Goal: Communication & Community: Answer question/provide support

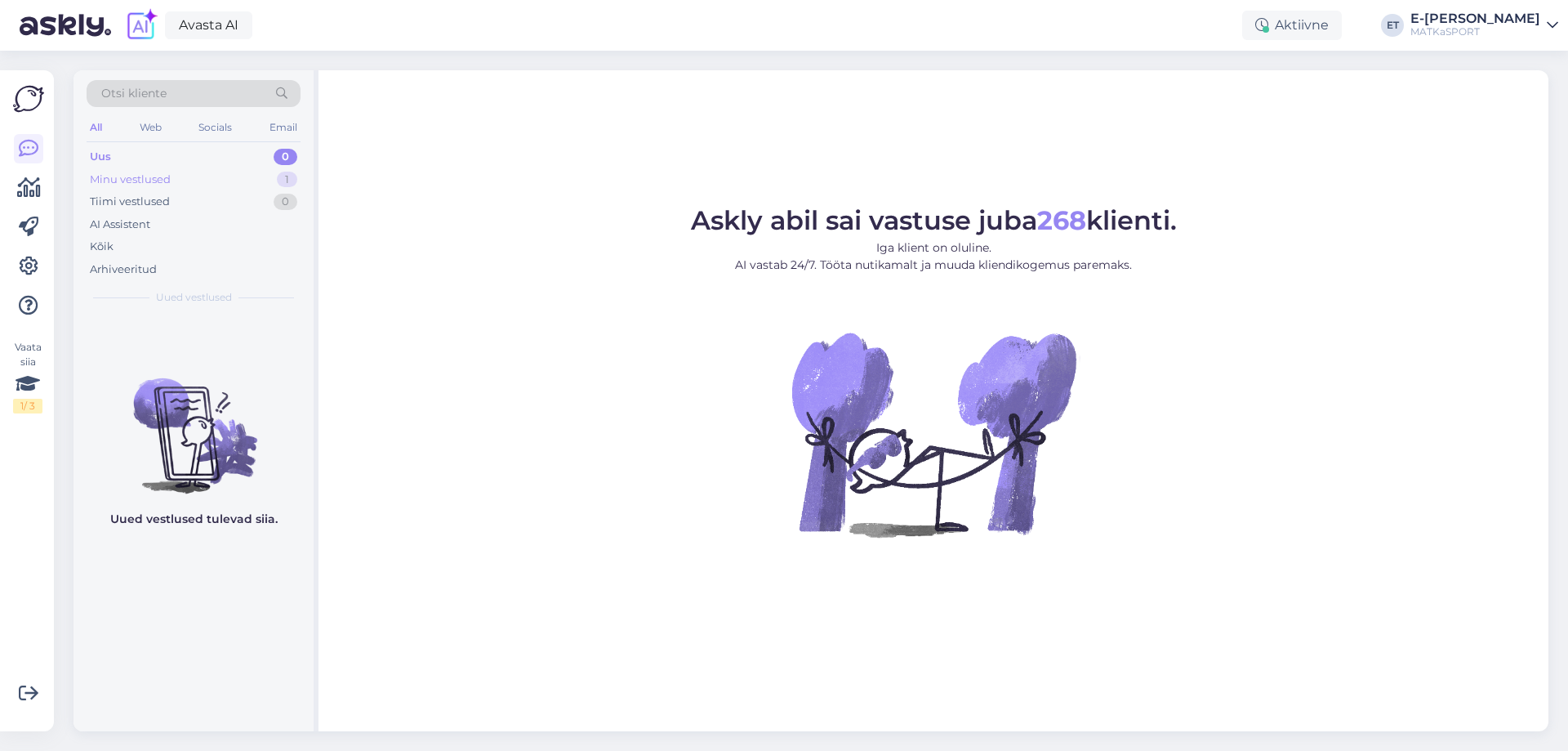
click at [233, 182] on div "Minu vestlused 1" at bounding box center [193, 180] width 214 height 23
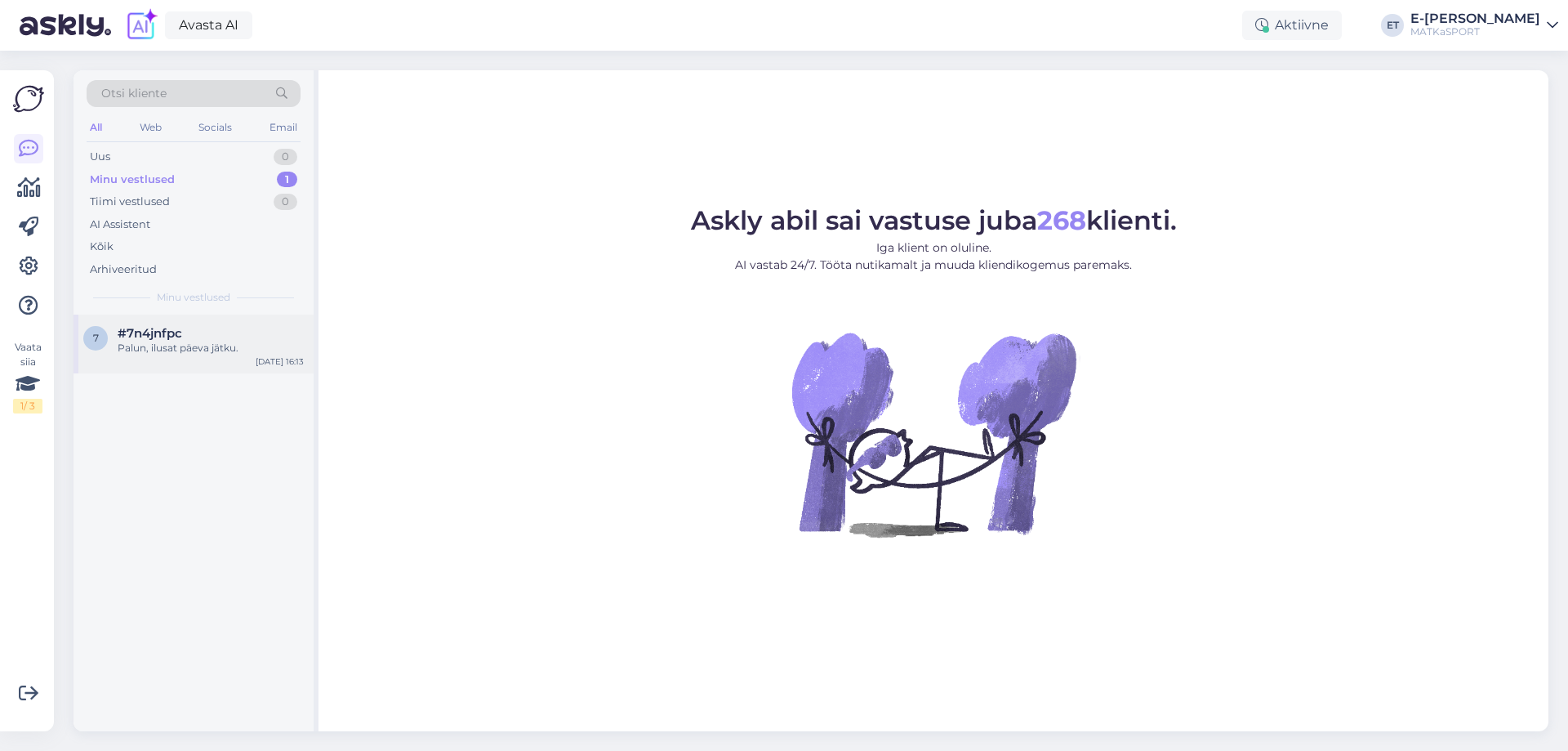
click at [190, 354] on div "Palun, ilusat päeva jätku." at bounding box center [210, 348] width 186 height 15
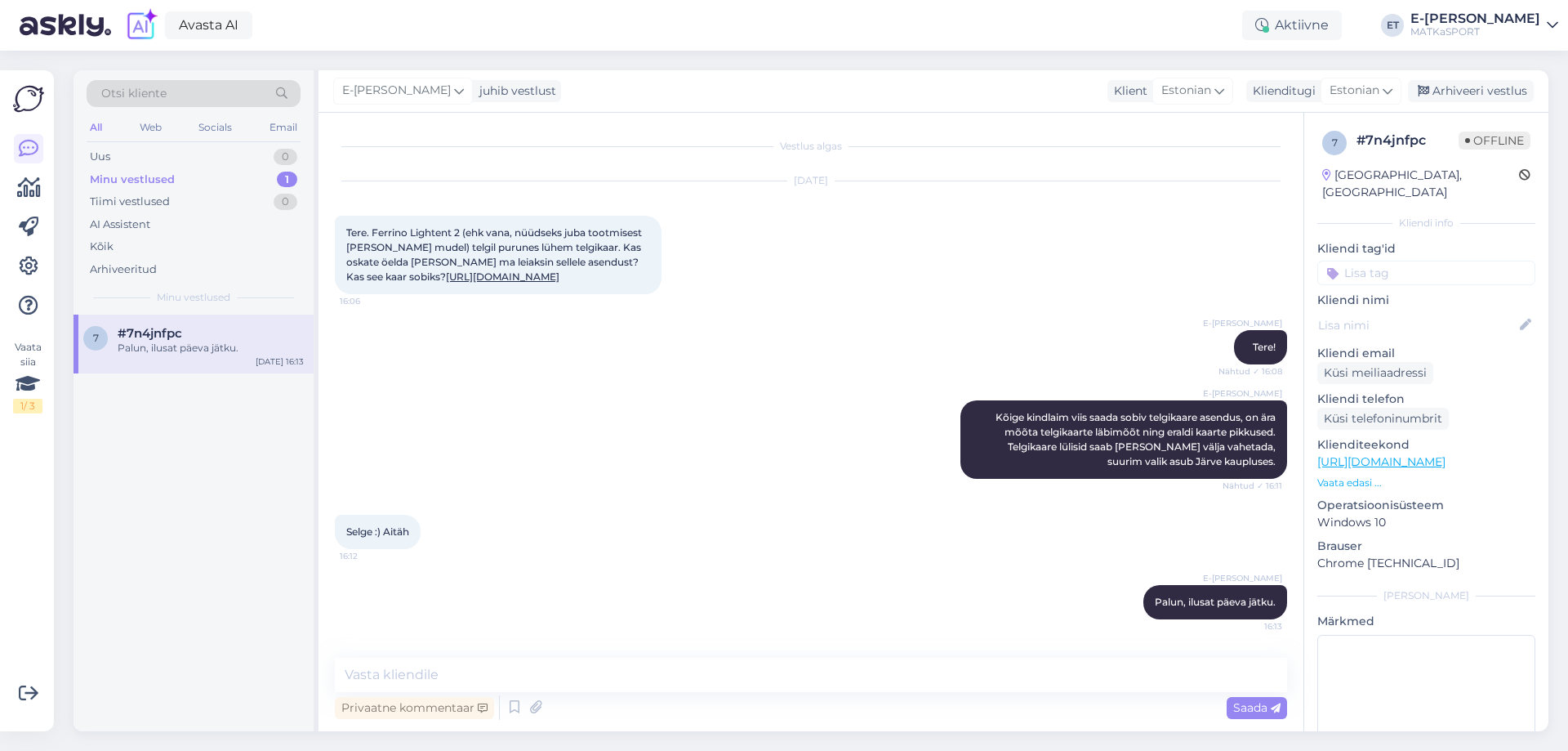
scroll to position [23, 0]
click at [1466, 92] on div "Arhiveeri vestlus" at bounding box center [1470, 91] width 126 height 22
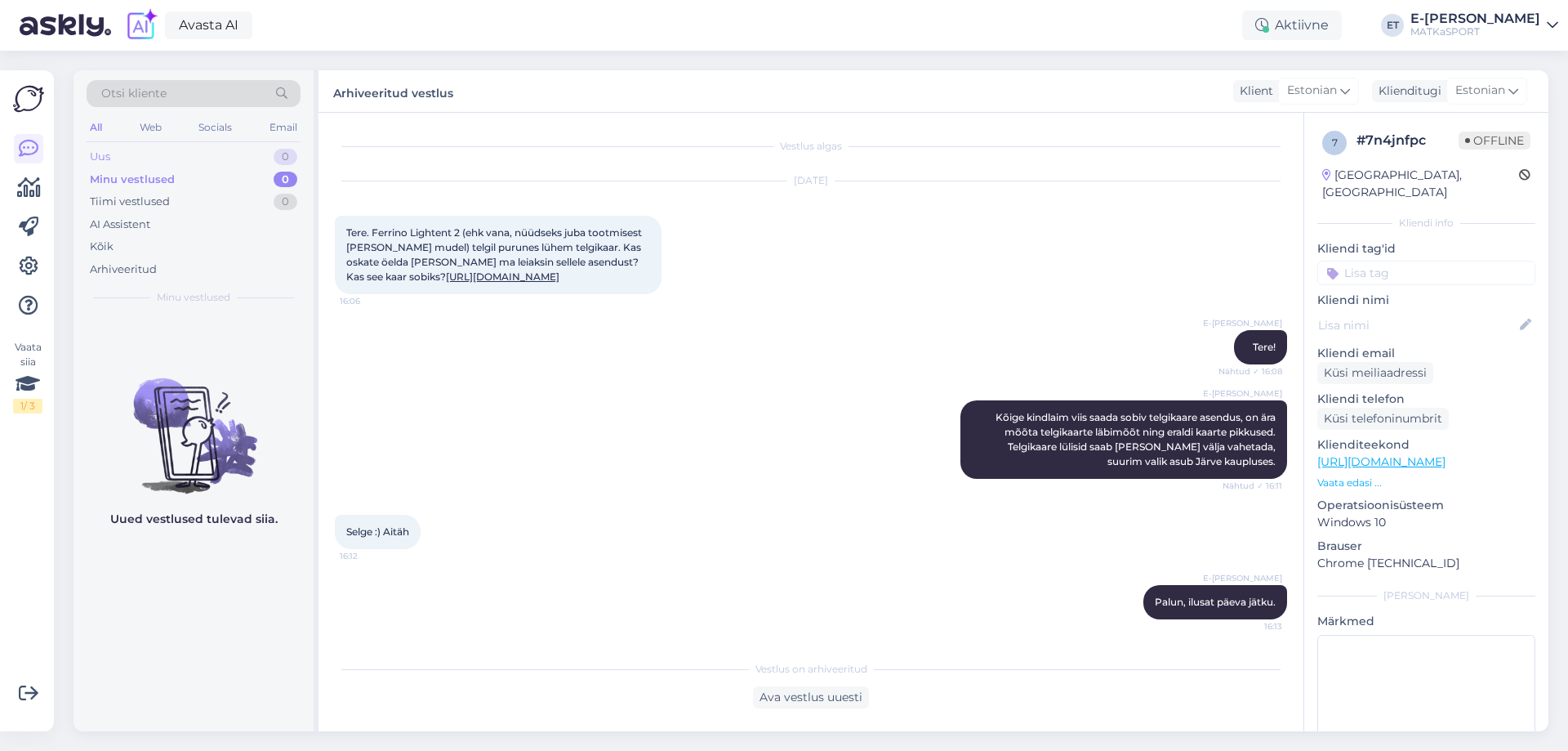
click at [189, 161] on div "Uus 0" at bounding box center [193, 157] width 214 height 23
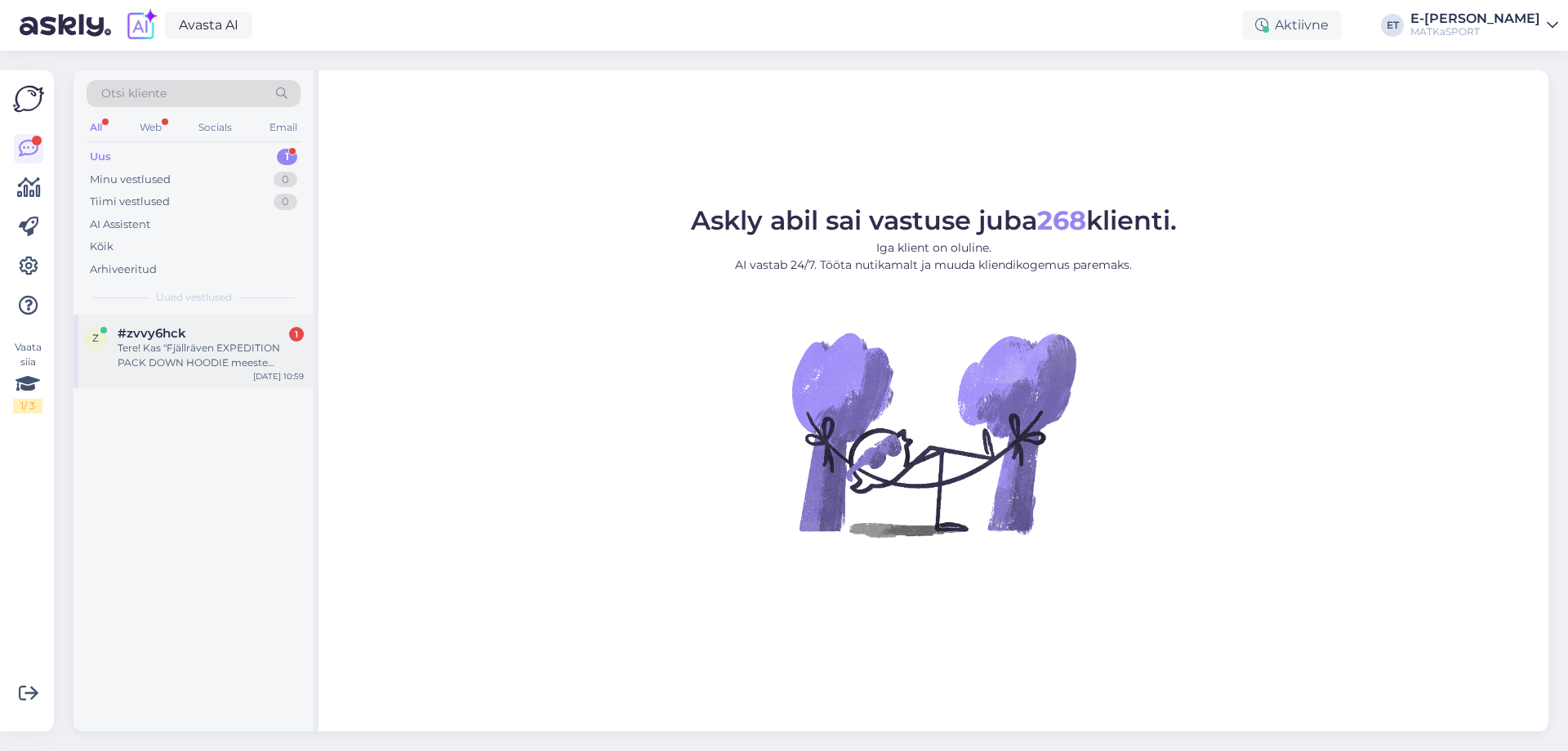
click at [185, 363] on div "Tere! Kas "Fjällräven EXPEDITION PACK DOWN HOODIE meeste sulejope" halli või tu…" at bounding box center [210, 355] width 186 height 29
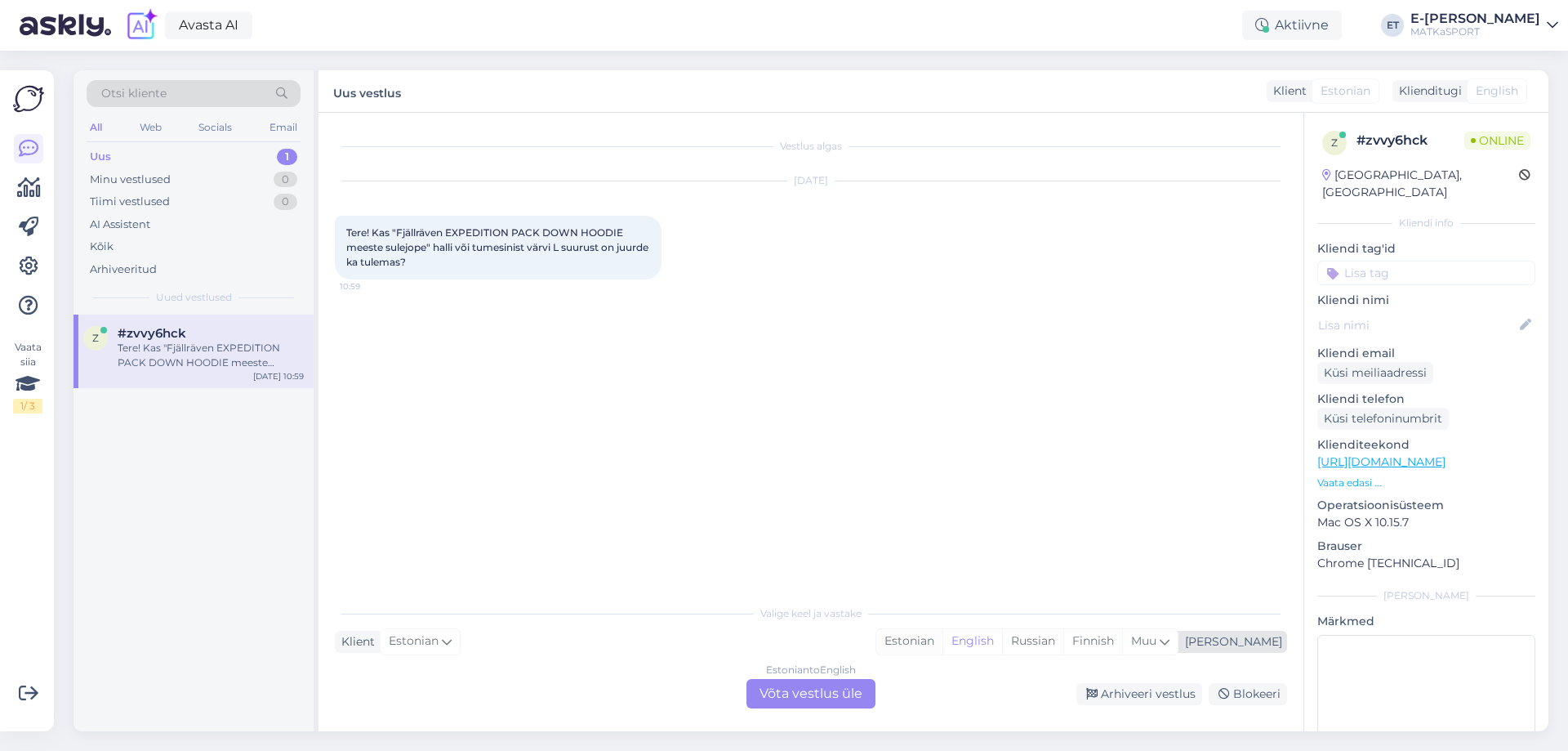
click at [942, 650] on div "Estonian" at bounding box center [910, 640] width 67 height 24
click at [843, 700] on div "Estonian to Estonian Võta vestlus üle" at bounding box center [811, 693] width 129 height 29
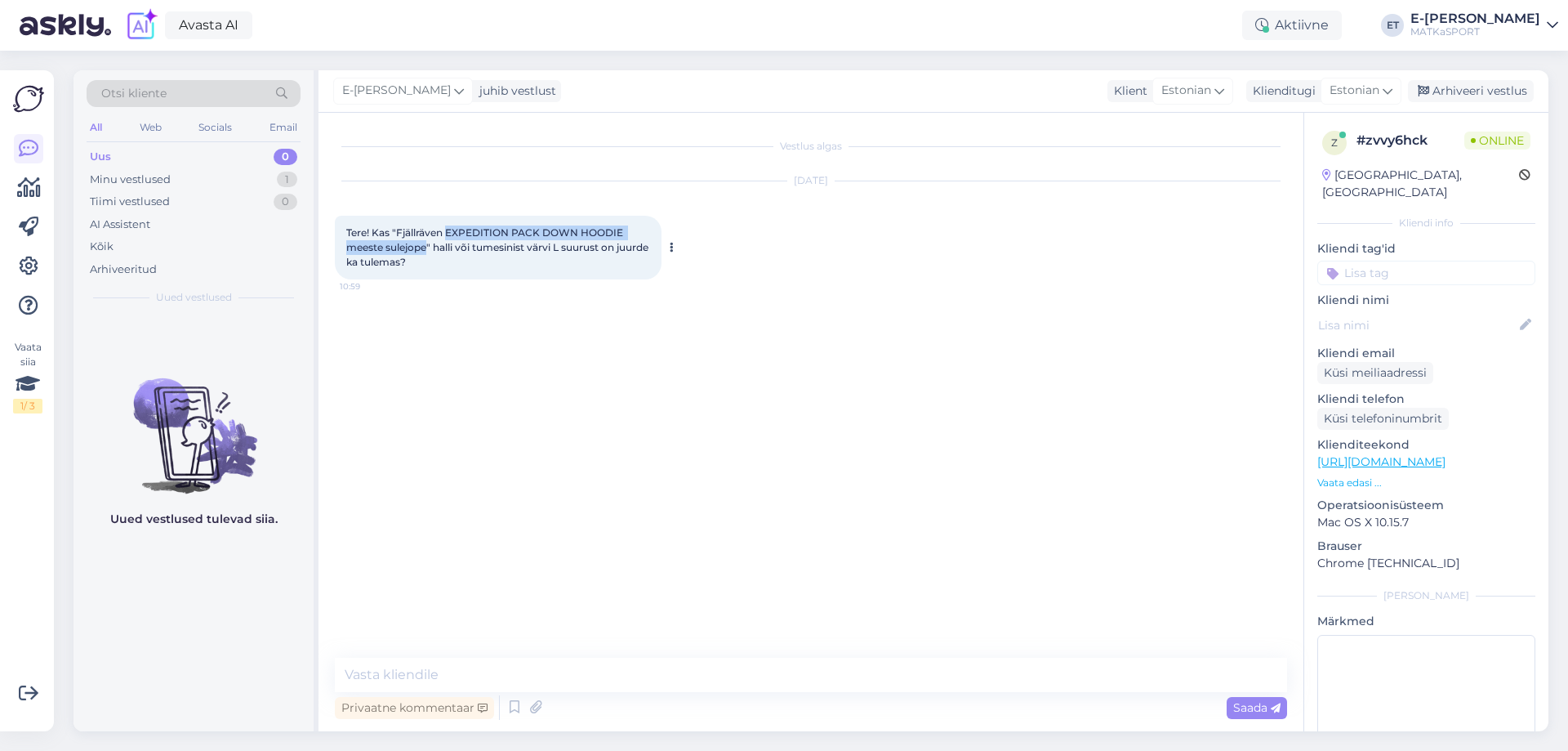
drag, startPoint x: 447, startPoint y: 233, endPoint x: 427, endPoint y: 242, distance: 21.9
click at [427, 242] on span "Tere! Kas "Fjällräven EXPEDITION PACK DOWN HOODIE meeste sulejope" halli või tu…" at bounding box center [498, 247] width 304 height 42
copy span "EXPEDITION PACK DOWN HOODIE meeste sulejope"
click at [508, 704] on icon at bounding box center [515, 707] width 20 height 24
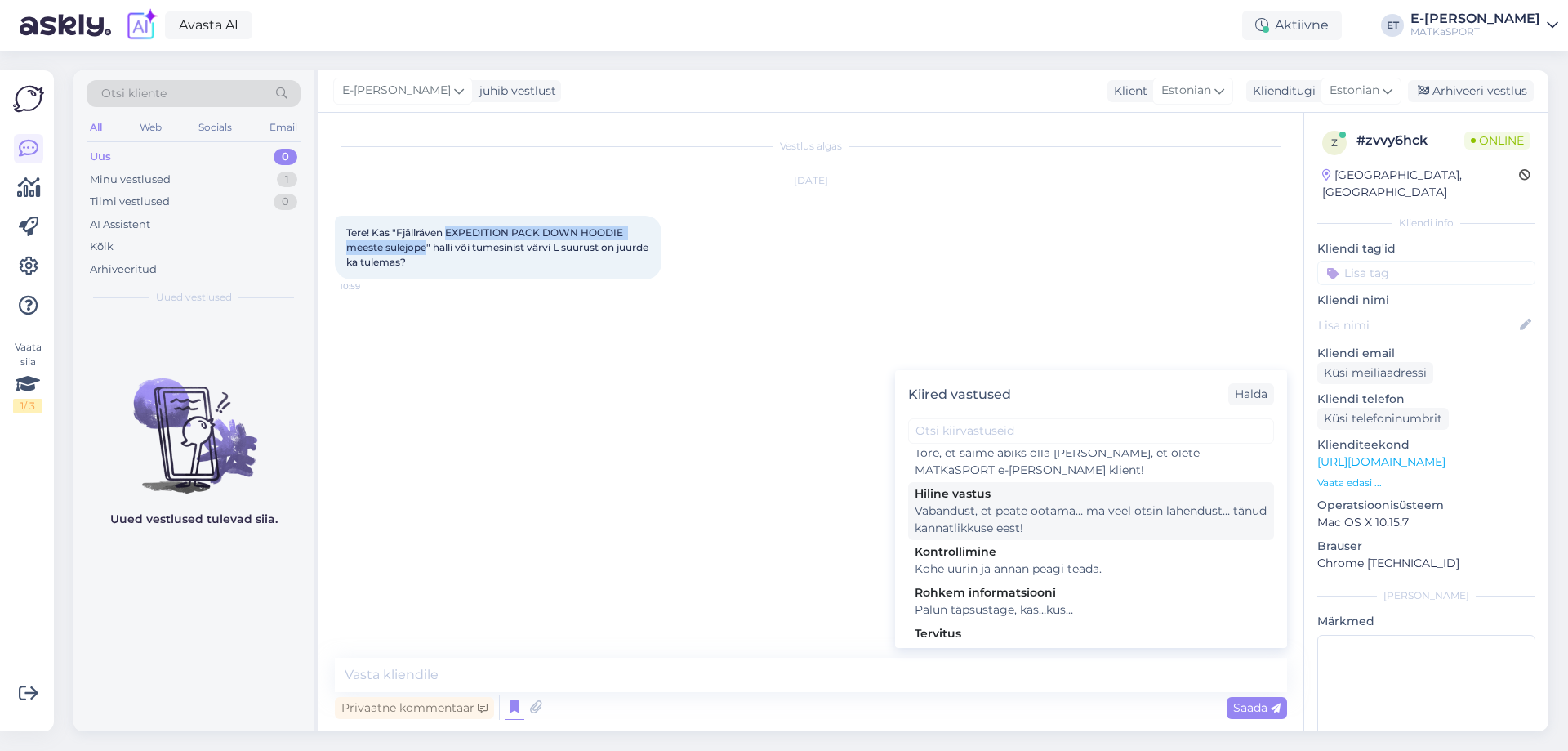
scroll to position [239, 0]
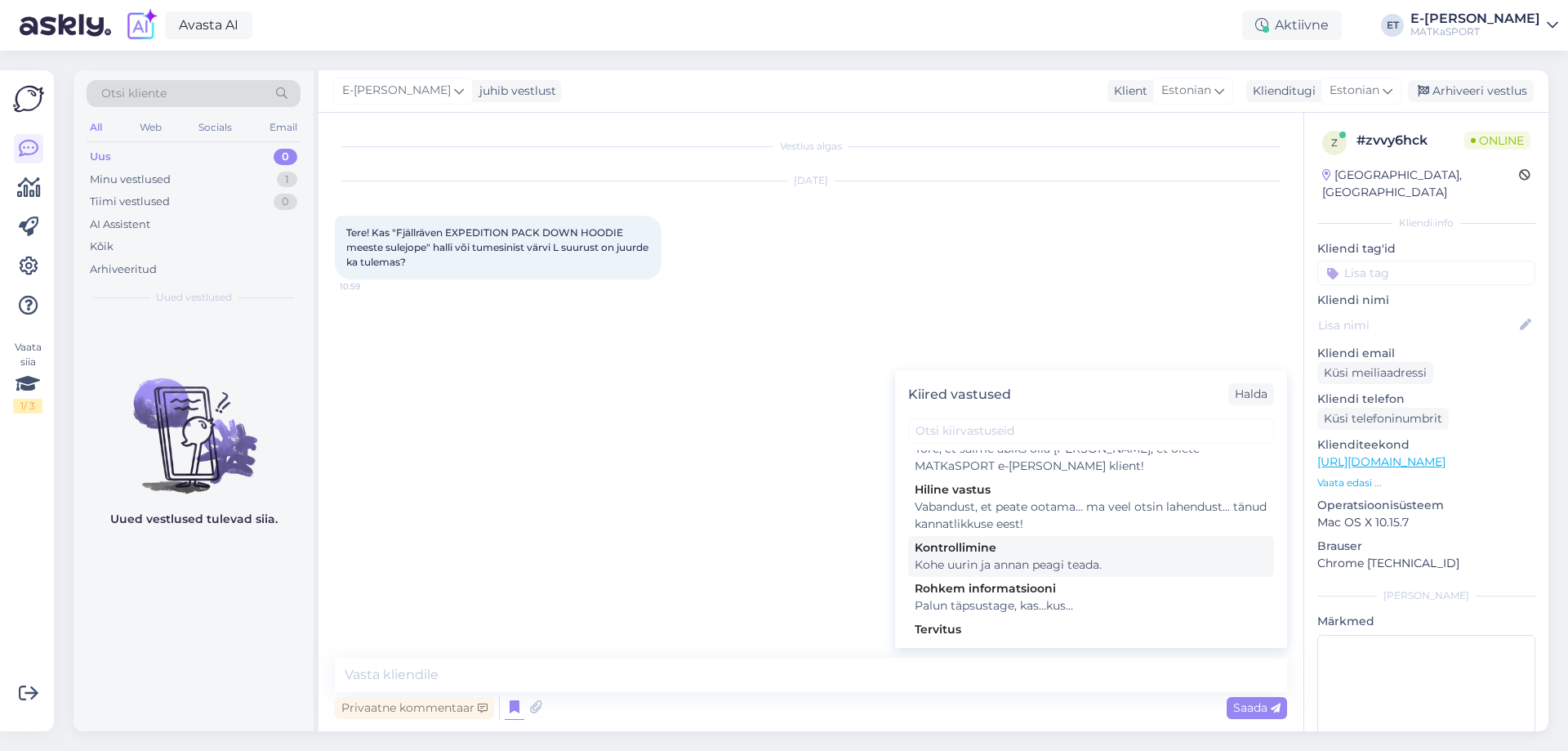
click at [1013, 556] on div "Kohe uurin ja annan peagi teada." at bounding box center [1091, 565] width 353 height 17
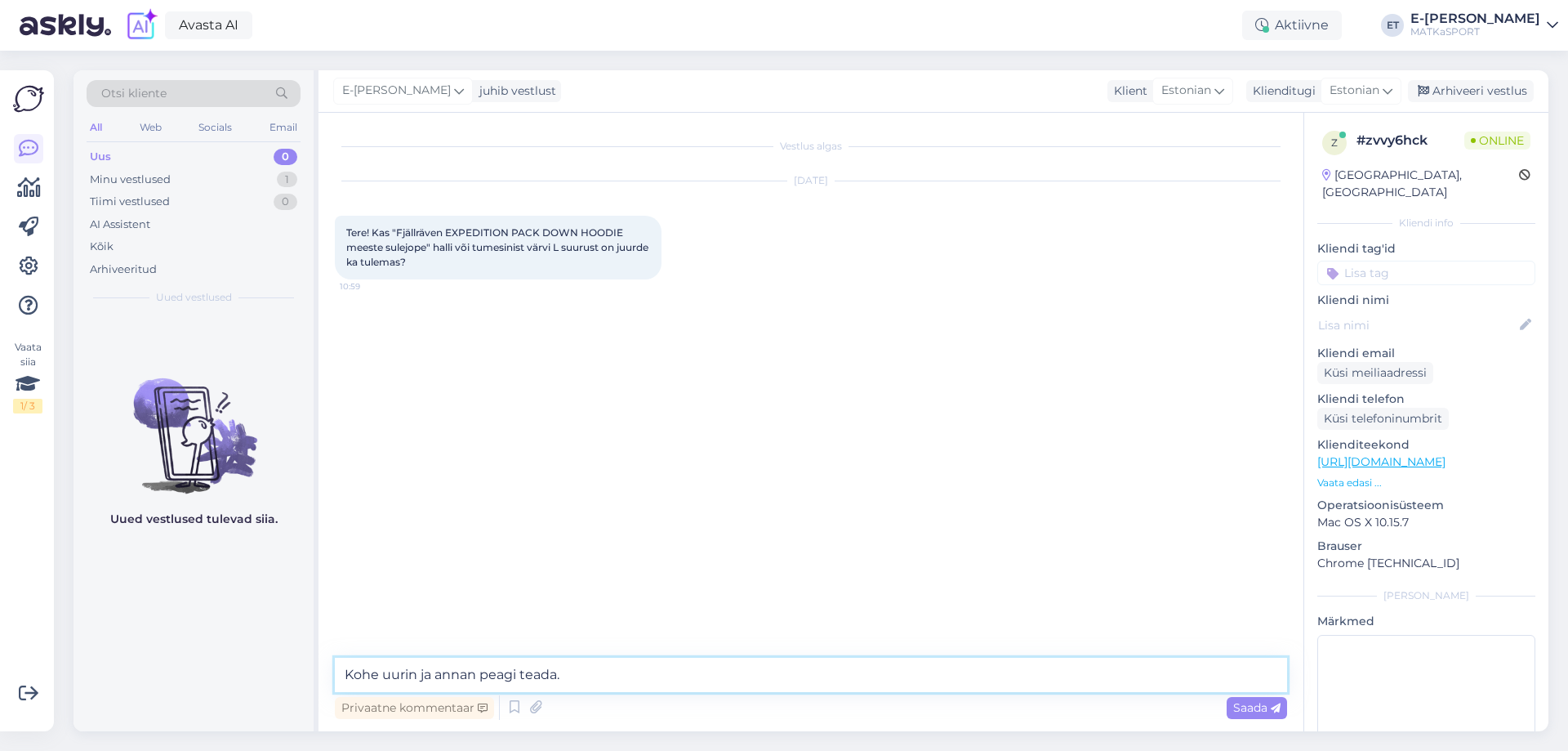
click at [353, 675] on textarea "Kohe uurin ja annan peagi teada." at bounding box center [811, 674] width 952 height 34
click at [343, 677] on textarea "Kohe uurin ja annan peagi teada." at bounding box center [811, 674] width 952 height 34
type textarea "Tere! Kohe uurin ja annan peagi teada."
click at [434, 665] on textarea at bounding box center [811, 674] width 952 height 34
type textarea "Kahjuks ei ole neid juurde tulemas."
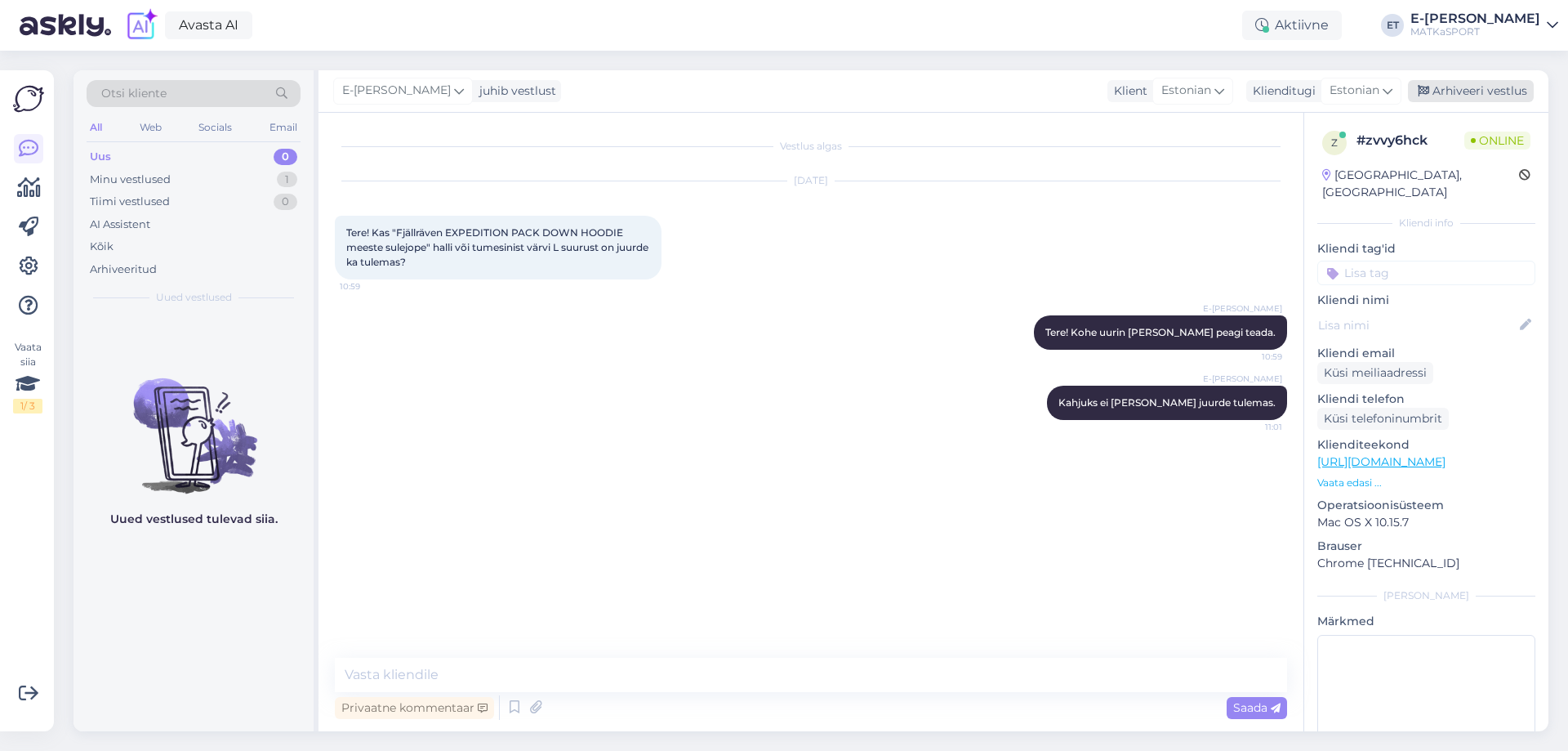
click at [1451, 86] on div "Arhiveeri vestlus" at bounding box center [1470, 91] width 126 height 22
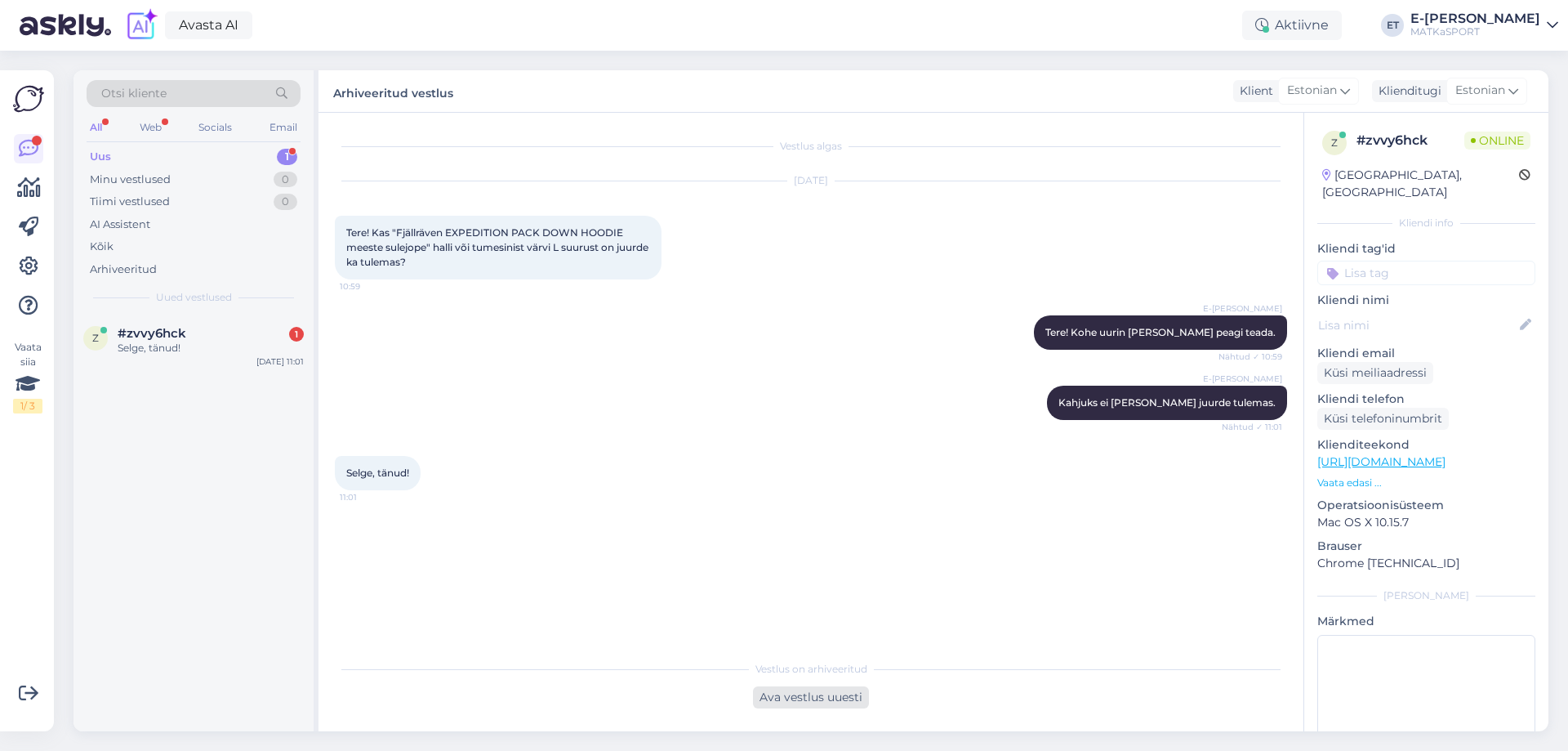
click at [831, 686] on div "Ava vestlus uuesti" at bounding box center [811, 697] width 116 height 22
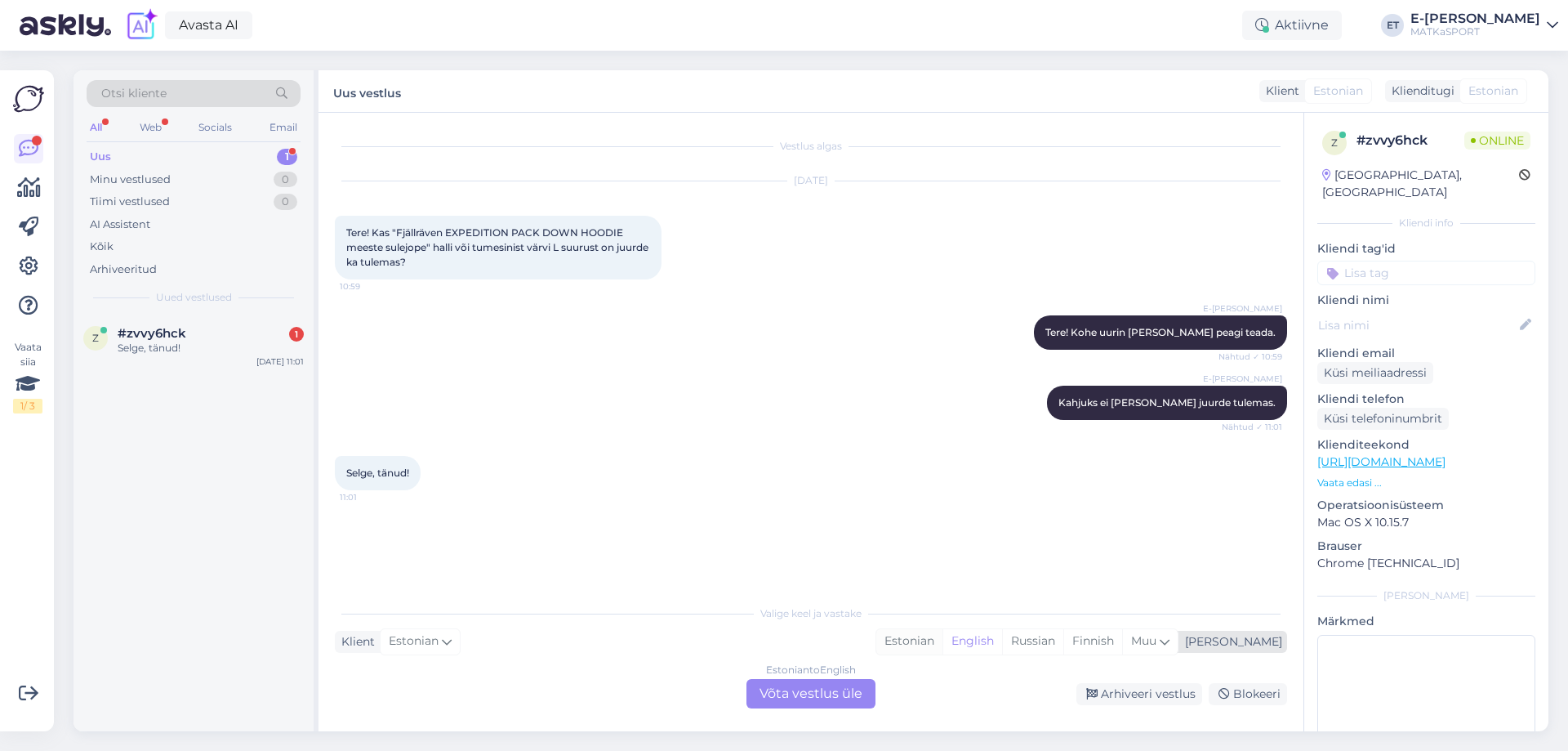
click at [942, 649] on div "Estonian" at bounding box center [910, 640] width 67 height 24
click at [809, 696] on div "Estonian to Estonian Võta vestlus üle" at bounding box center [811, 693] width 129 height 29
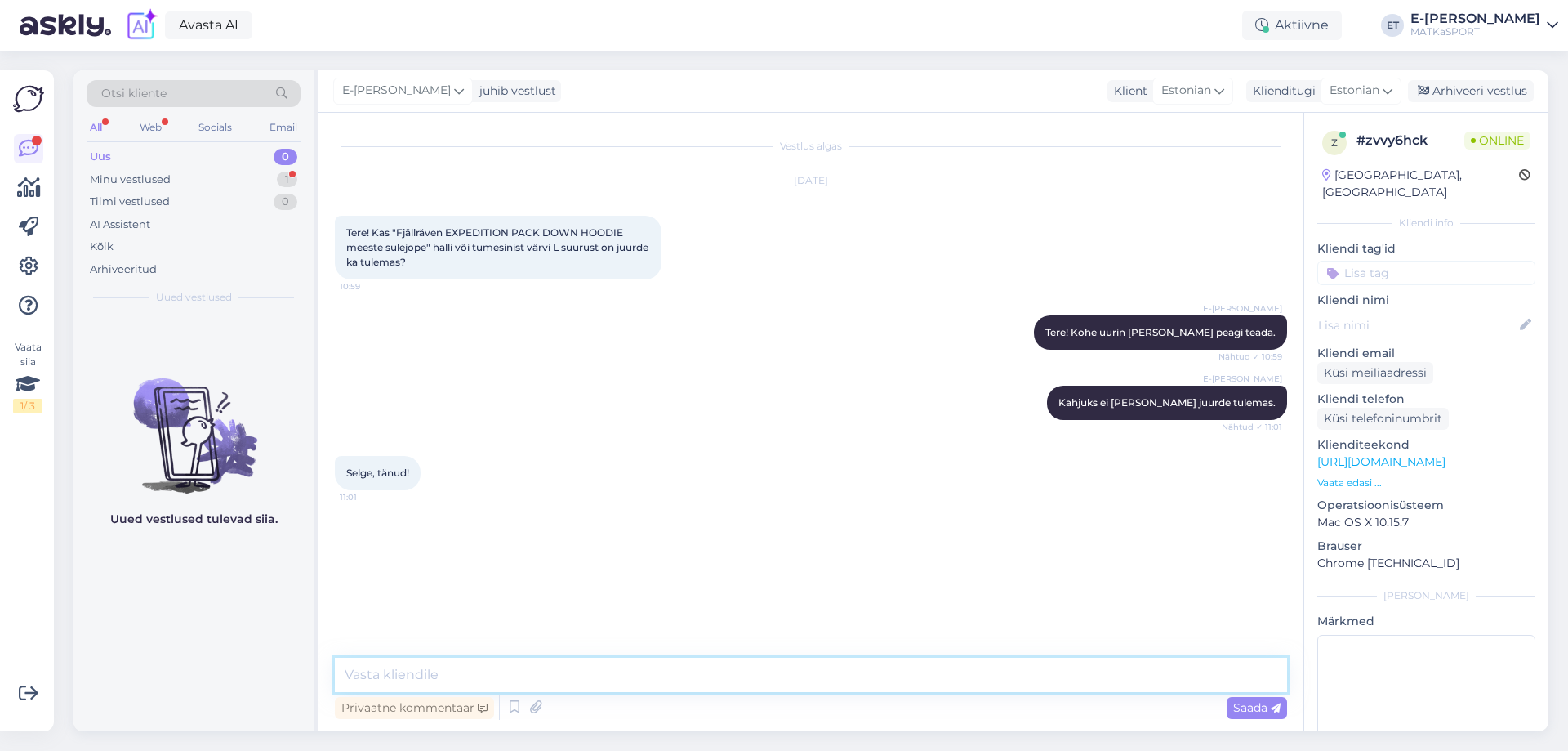
click at [498, 669] on textarea at bounding box center [811, 674] width 952 height 34
type textarea "P"
click at [531, 708] on icon at bounding box center [536, 707] width 23 height 24
click at [505, 713] on icon at bounding box center [515, 707] width 20 height 24
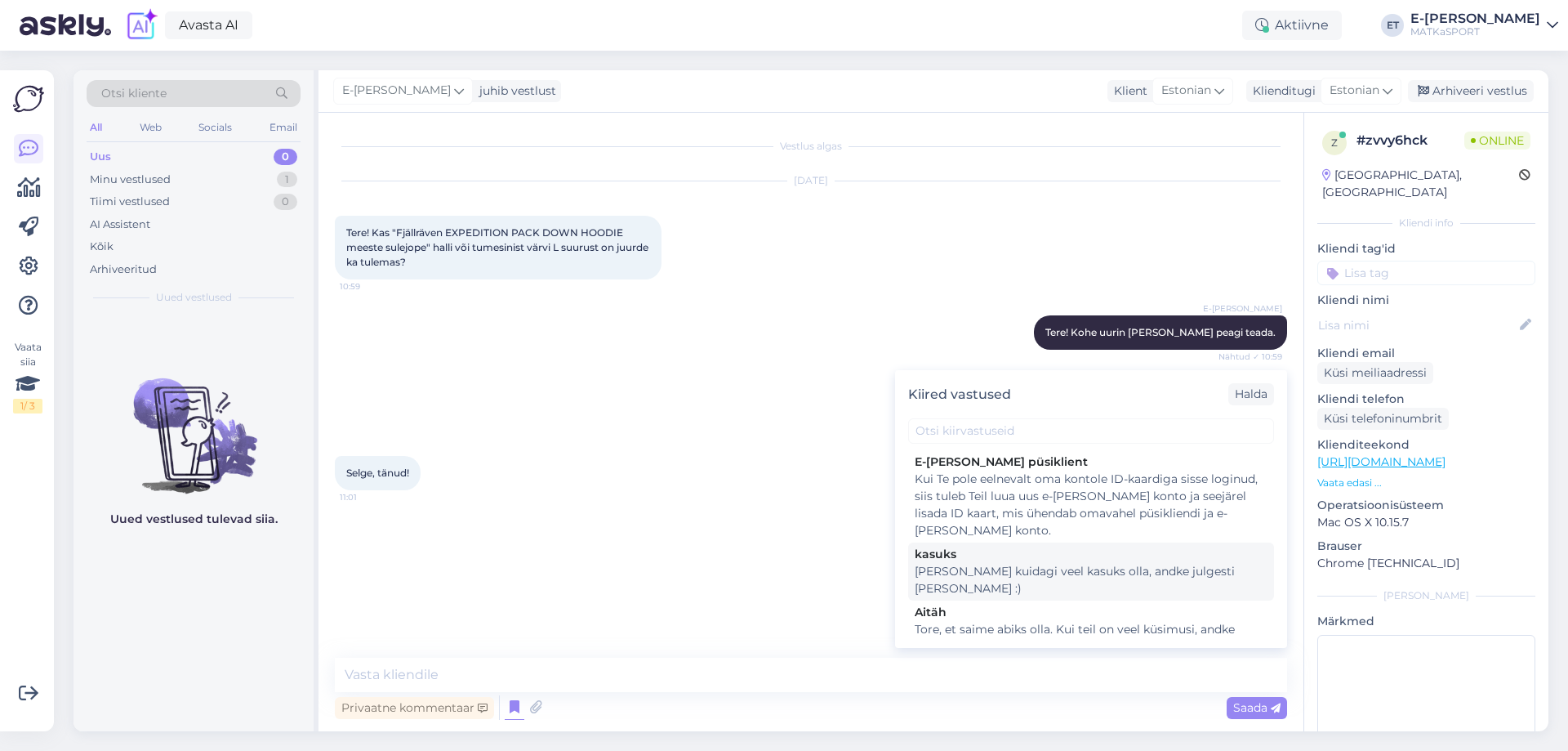
click at [1010, 561] on div "kasuks" at bounding box center [1091, 554] width 353 height 17
type textarea "Kui saame kuidagi veel kasuks olla, andke julgesti märku :)"
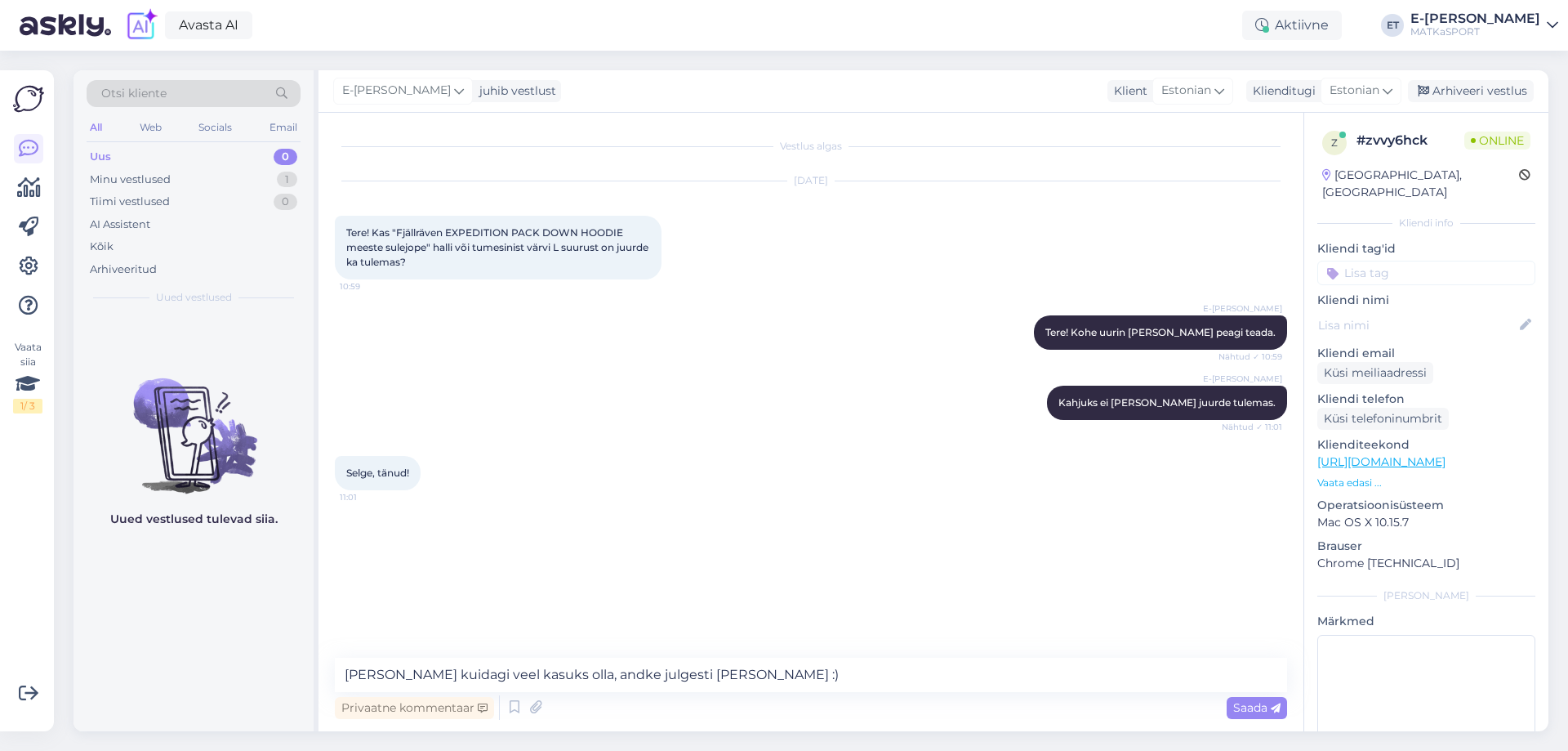
click at [1281, 719] on div "Privaatne kommentaar Saada" at bounding box center [811, 707] width 952 height 31
click at [1262, 706] on span "Saada" at bounding box center [1256, 708] width 47 height 15
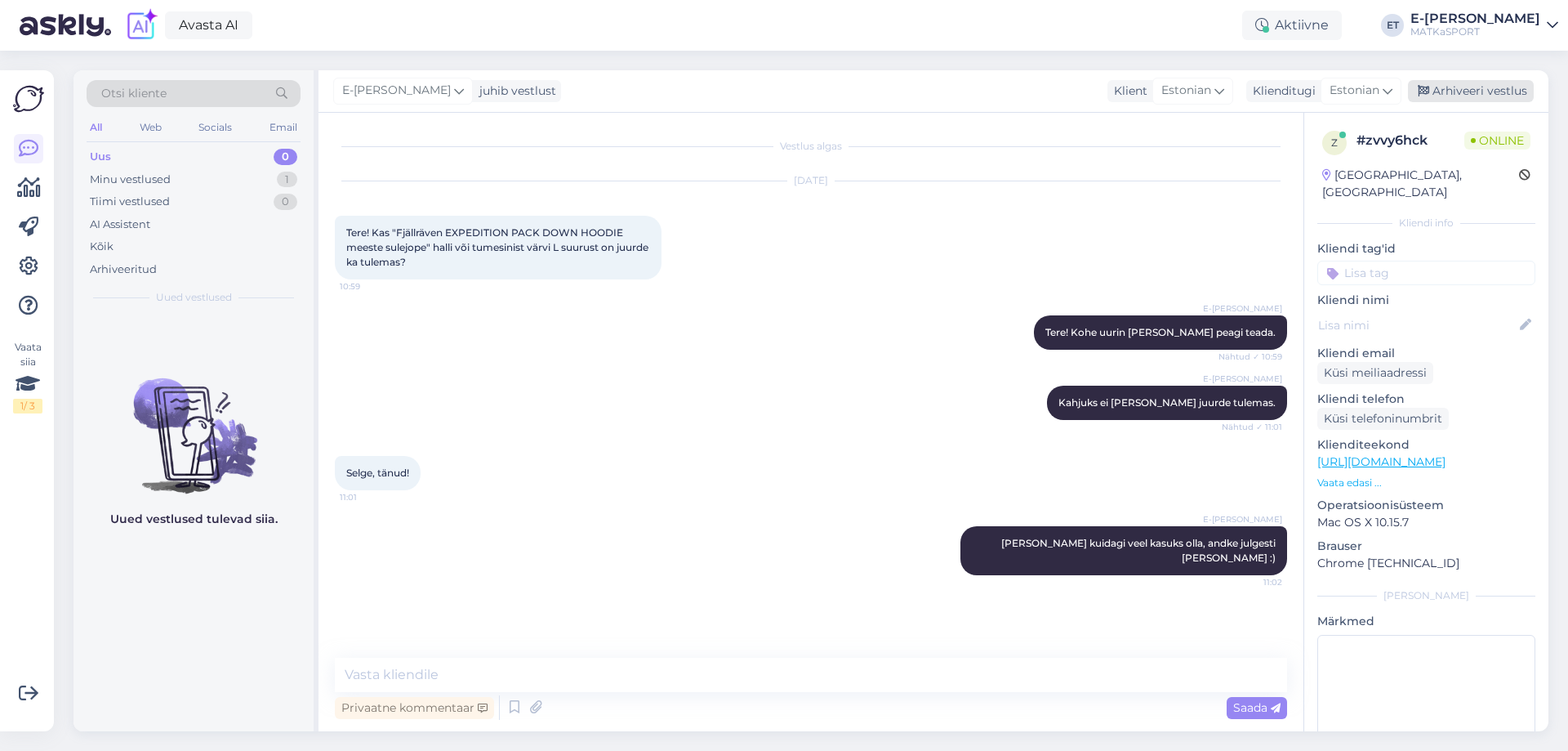
click at [1446, 93] on div "Arhiveeri vestlus" at bounding box center [1470, 91] width 126 height 22
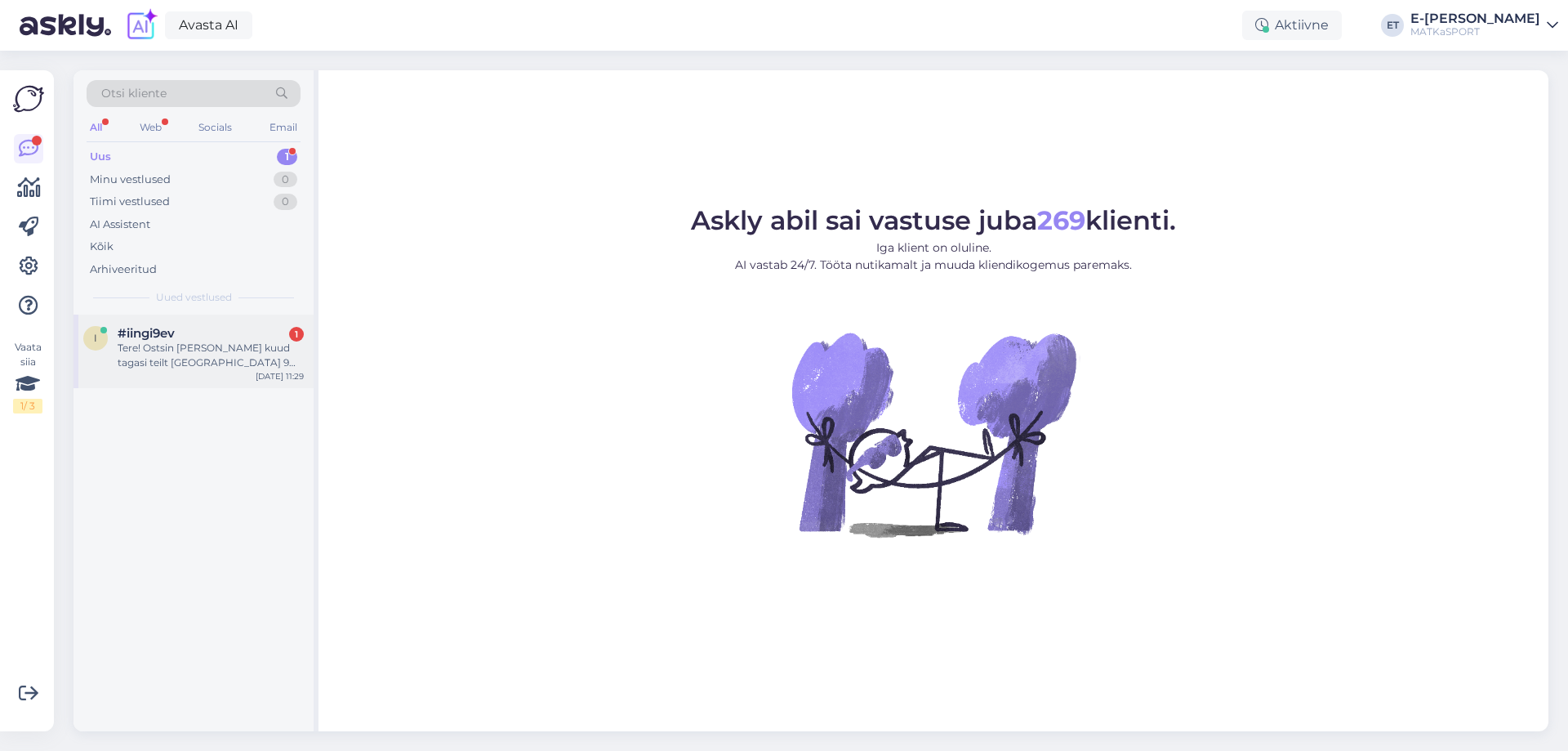
click at [226, 369] on div "Tere! Ostsin kolm kuud tagasi teilt Suunto 9 Peak Pro. Kahjuks ostutšekk ei ole…" at bounding box center [210, 355] width 186 height 29
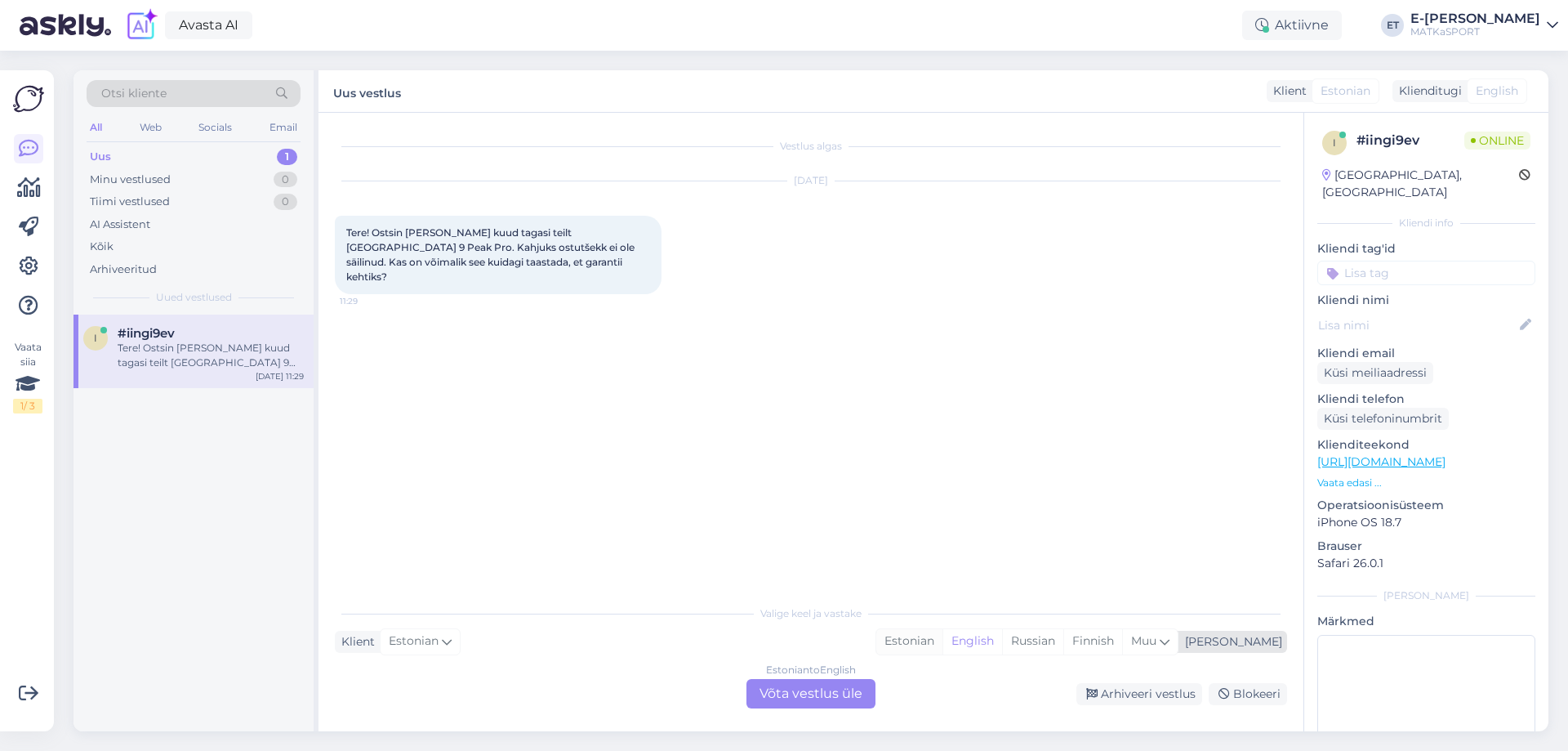
click at [942, 643] on div "Estonian" at bounding box center [910, 640] width 67 height 24
click at [813, 698] on div "Estonian to Estonian Võta vestlus üle" at bounding box center [811, 693] width 129 height 29
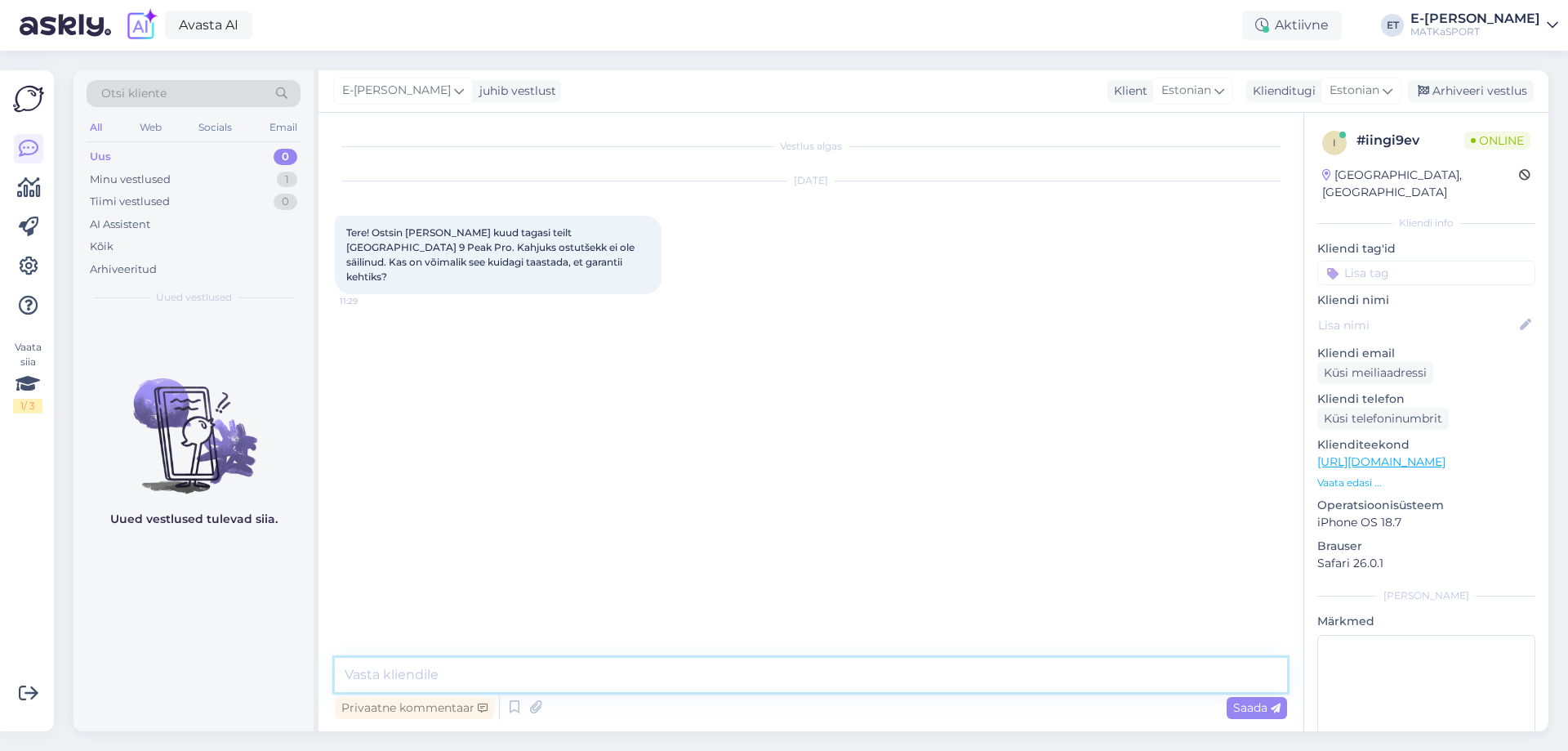
click at [702, 660] on textarea at bounding box center [811, 674] width 952 height 34
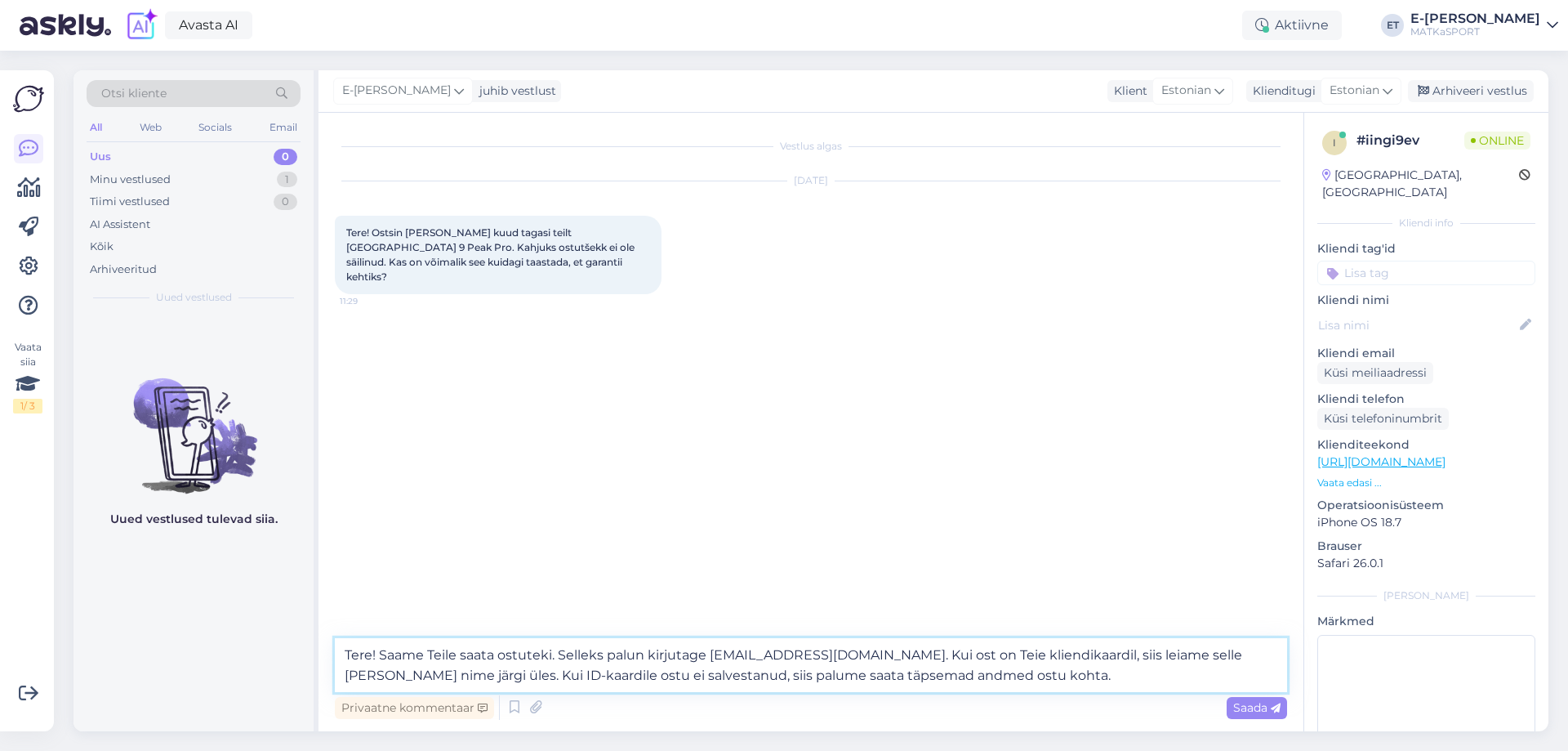
click at [842, 653] on textarea "Tere! Saame Teile saata ostuteki. Selleks palun kirjutage info@matkasport.ee. K…" at bounding box center [811, 665] width 952 height 54
click at [529, 653] on textarea "Tere! Saame Teile saata ostuteki. Selleks palun kirjutage info@matkasport.ee, e…" at bounding box center [811, 665] width 952 height 54
click at [533, 655] on textarea "Tere! Saame Teile saata ostuteki. Selleks palun kirjutage info@matkasport.ee, e…" at bounding box center [811, 665] width 952 height 54
type textarea "Tere! Saame Teile saata ostutšeki. Selleks palun kirjutage info@matkasport.ee, …"
click at [1234, 706] on span "Saada" at bounding box center [1256, 708] width 47 height 15
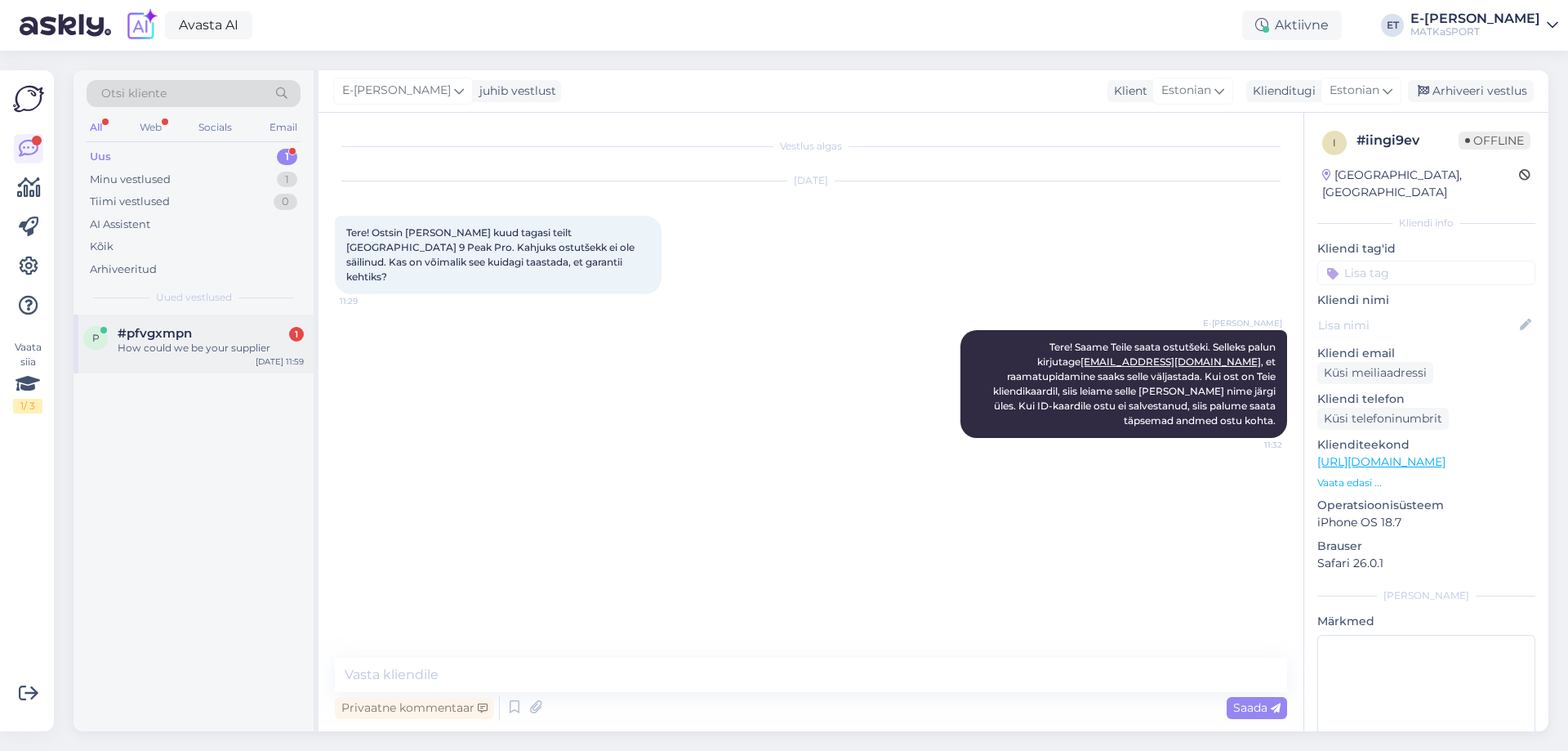
click at [231, 336] on div "#pfvgxmpn 1" at bounding box center [210, 334] width 186 height 15
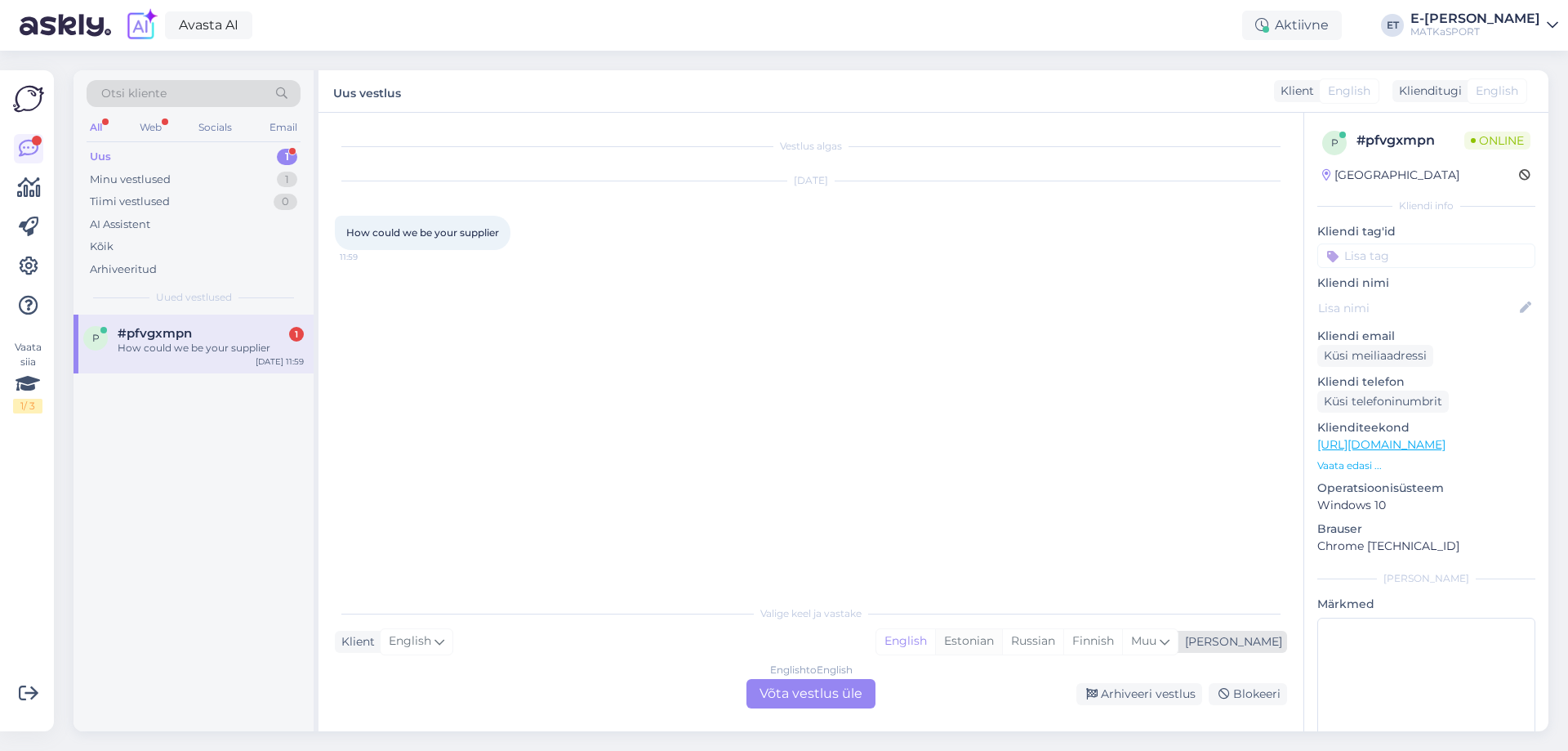
click at [1002, 640] on div "Estonian" at bounding box center [969, 640] width 67 height 24
click at [846, 695] on div "English to Estonian Võta vestlus üle" at bounding box center [811, 693] width 129 height 29
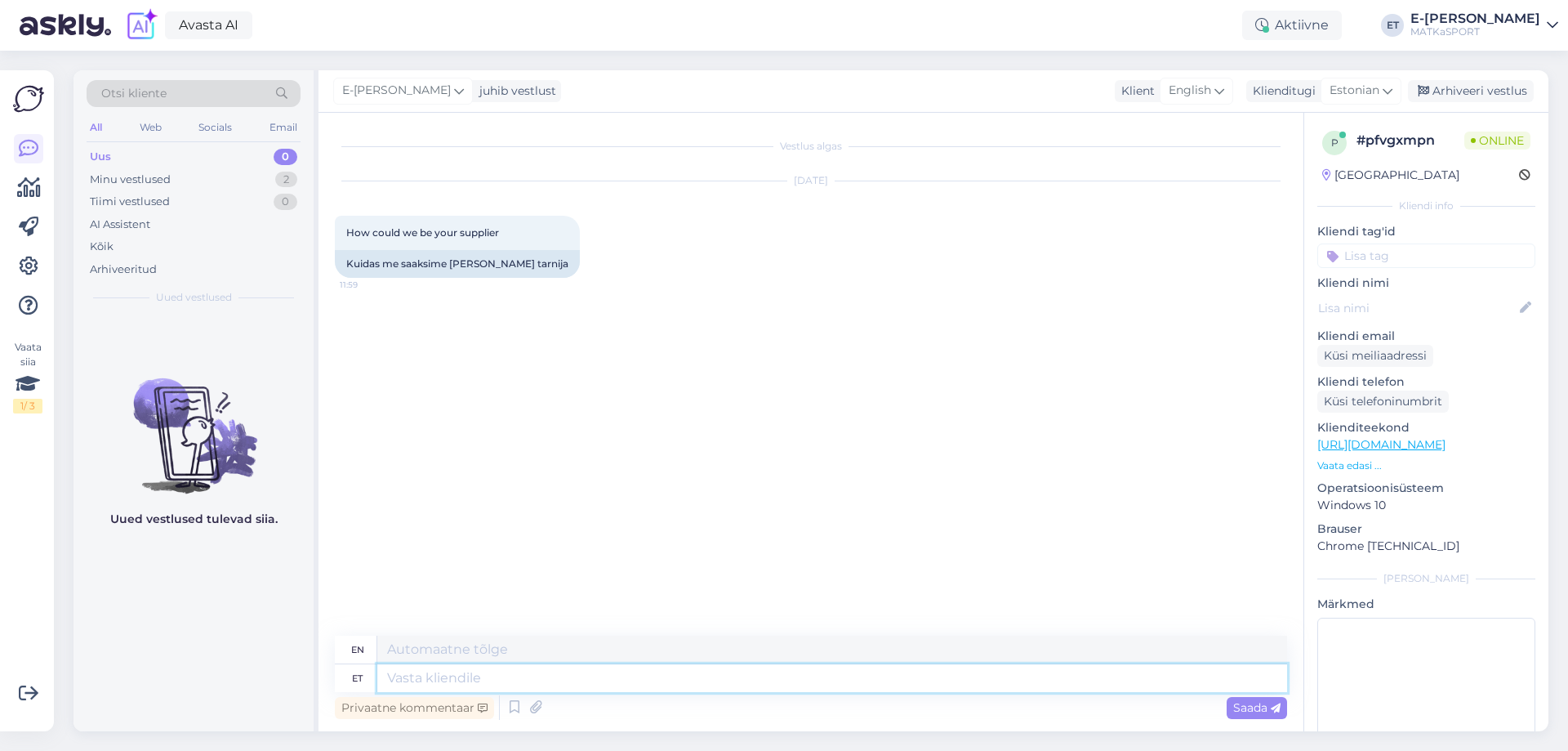
click at [426, 676] on textarea at bounding box center [832, 678] width 910 height 27
type textarea "Please"
type textarea "Please write"
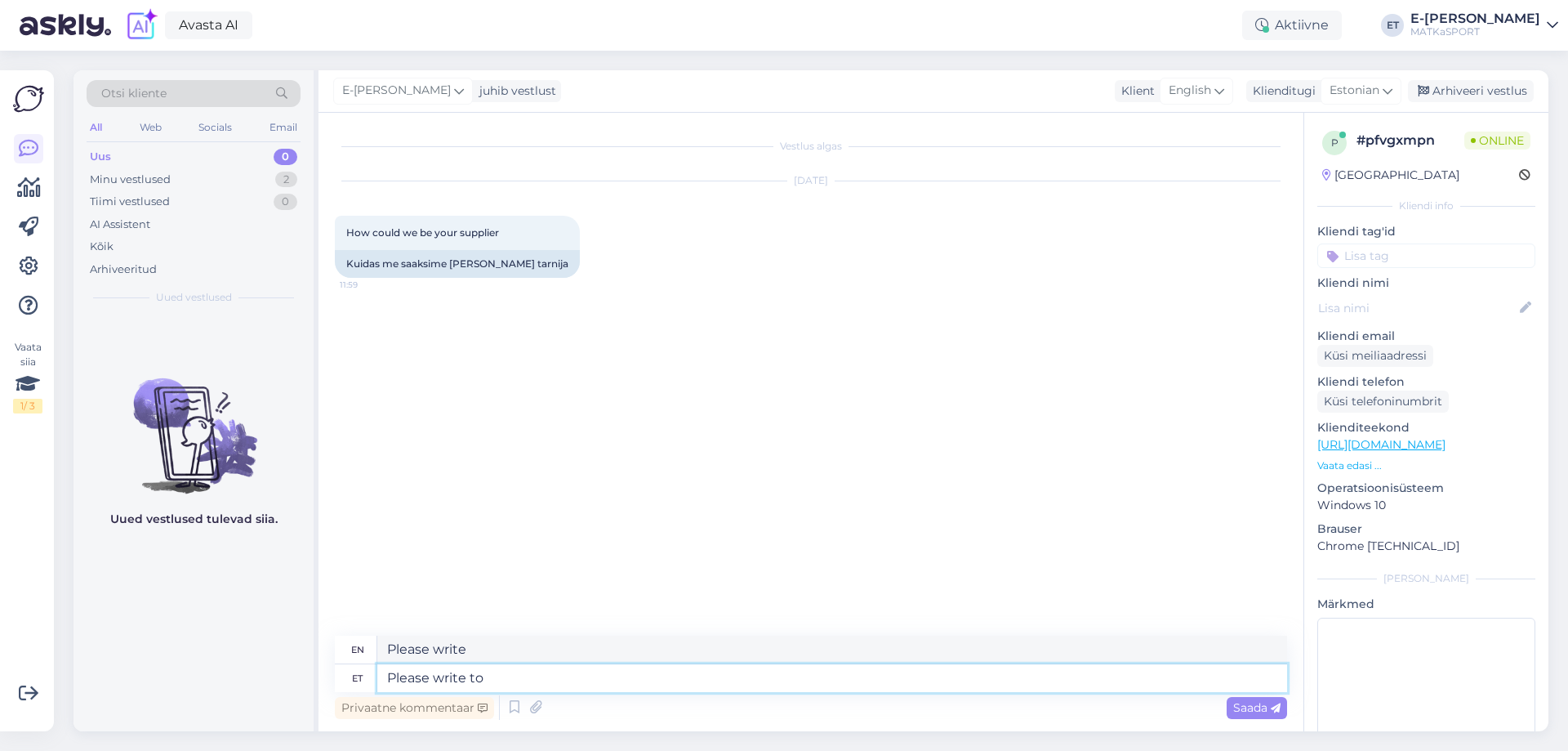
type textarea "Please write to"
type textarea "Please write to info@matksport..e"
type textarea "Please write to info@matksport.ee"
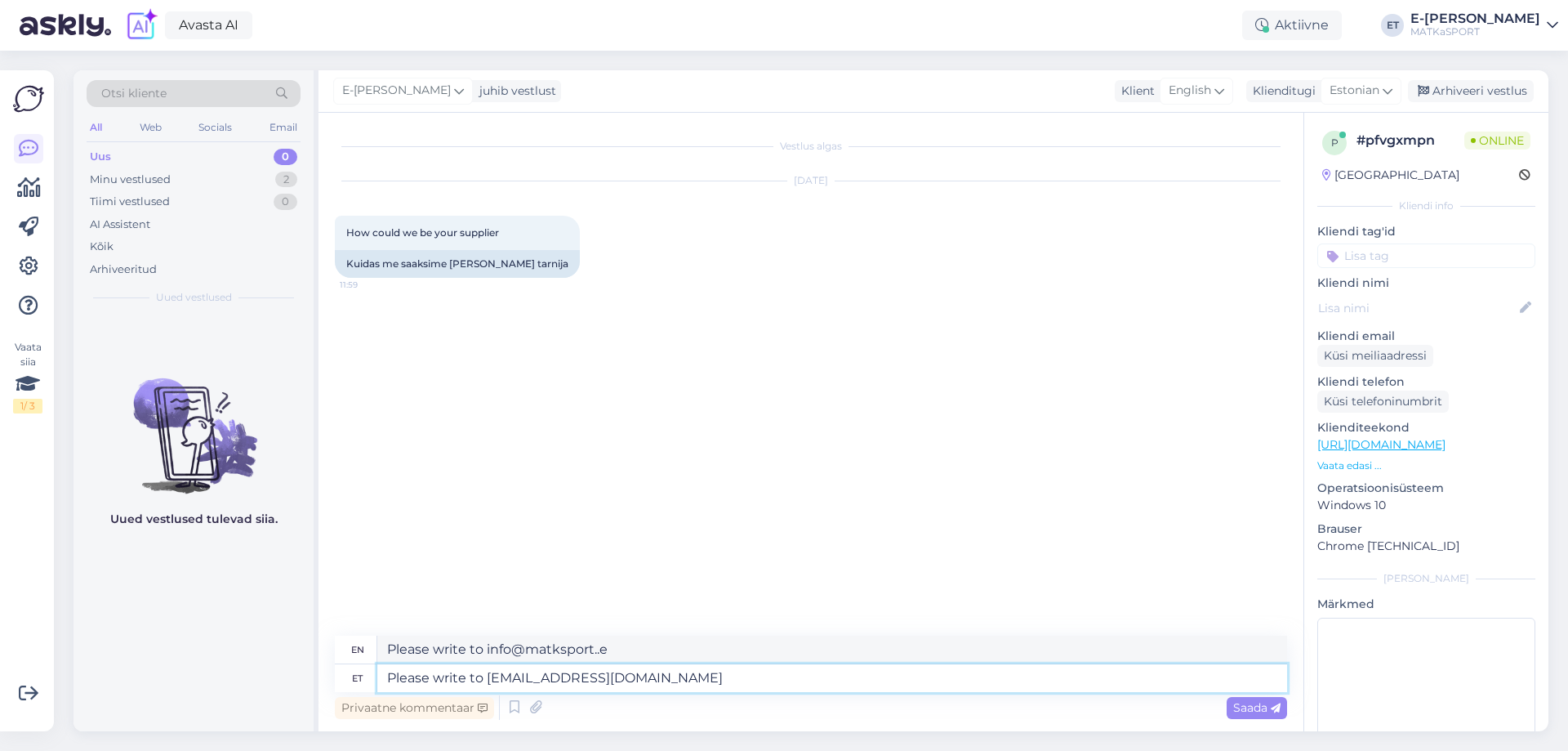
type textarea "Please write to info@matksport.ee"
drag, startPoint x: 481, startPoint y: 677, endPoint x: 372, endPoint y: 674, distance: 109.0
click at [372, 674] on div "et Please write to info@matksport.ee" at bounding box center [811, 678] width 952 height 27
click at [655, 673] on textarea "Palun kirjutage info@matksport.ee" at bounding box center [832, 678] width 910 height 27
type textarea "Palun kirjutage info@matksport.ee täpsem"
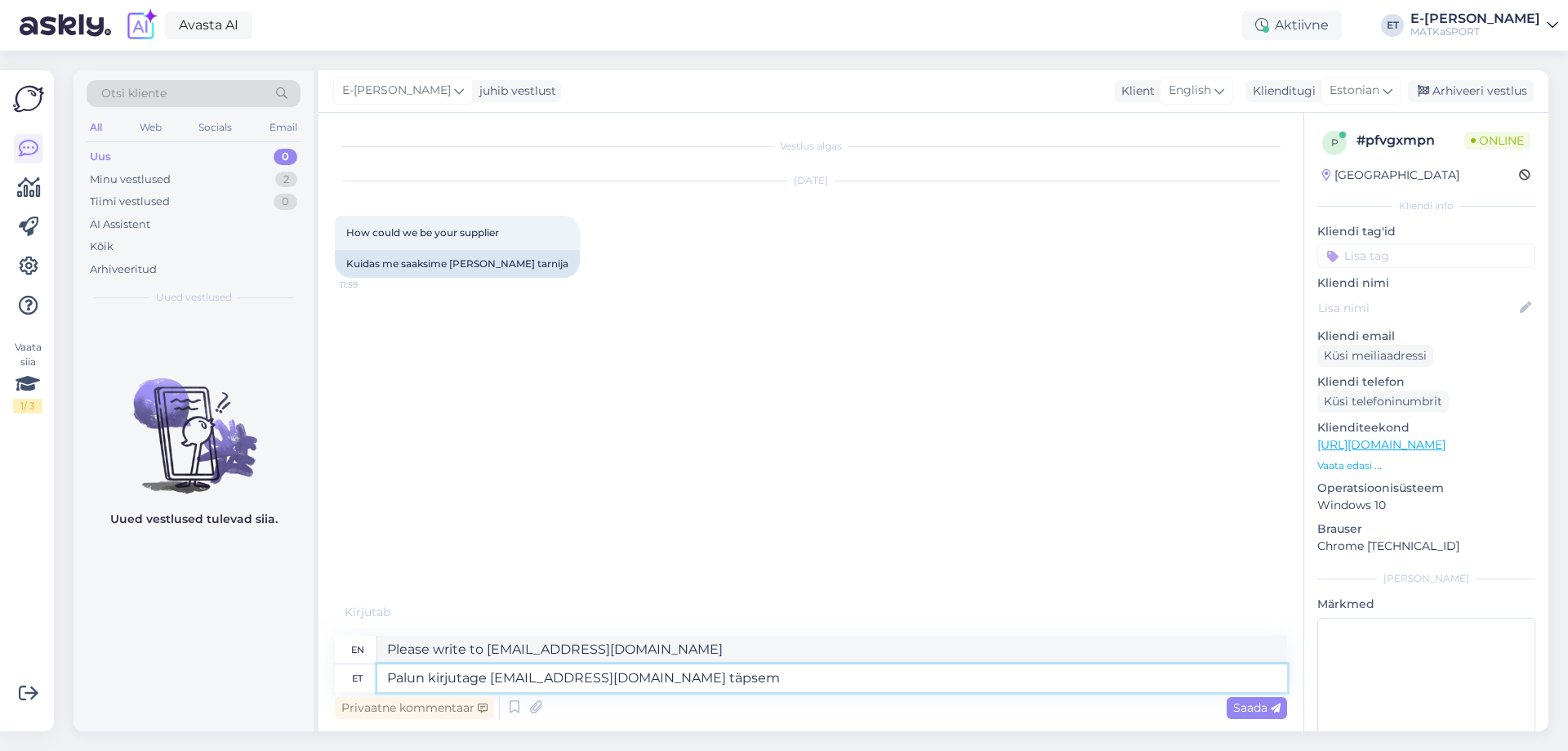
type textarea "Please write to info@matksport.ee for more details."
type textarea "Palun kirjutage info@matksport.ee täpsem info"
type textarea "Please write to info@matksport.ee for more information."
type textarea "Palun kirjutage info@matksport.ee täpsem info tarnimise ko"
type textarea "Please write to info@matksport.ee for more detailed information about delivery."
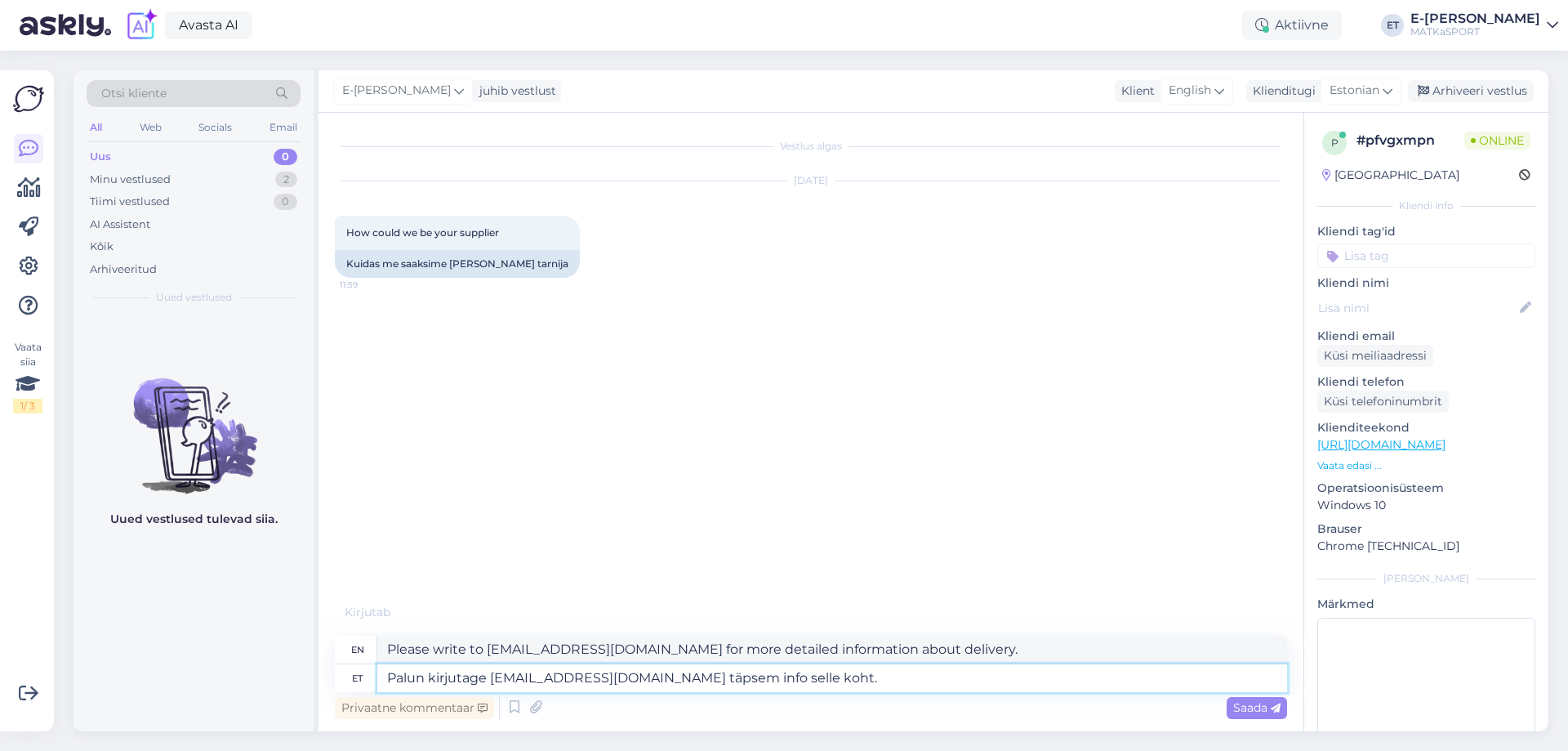
type textarea "Palun kirjutage info@matksport.ee täpsem info selle kohta."
type textarea "Please write to info@matksport.ee for more information about this."
type textarea "Palun kirjutage info@matksport.ee täpsem info selle kohta."
click at [1254, 713] on span "Saada" at bounding box center [1256, 708] width 47 height 15
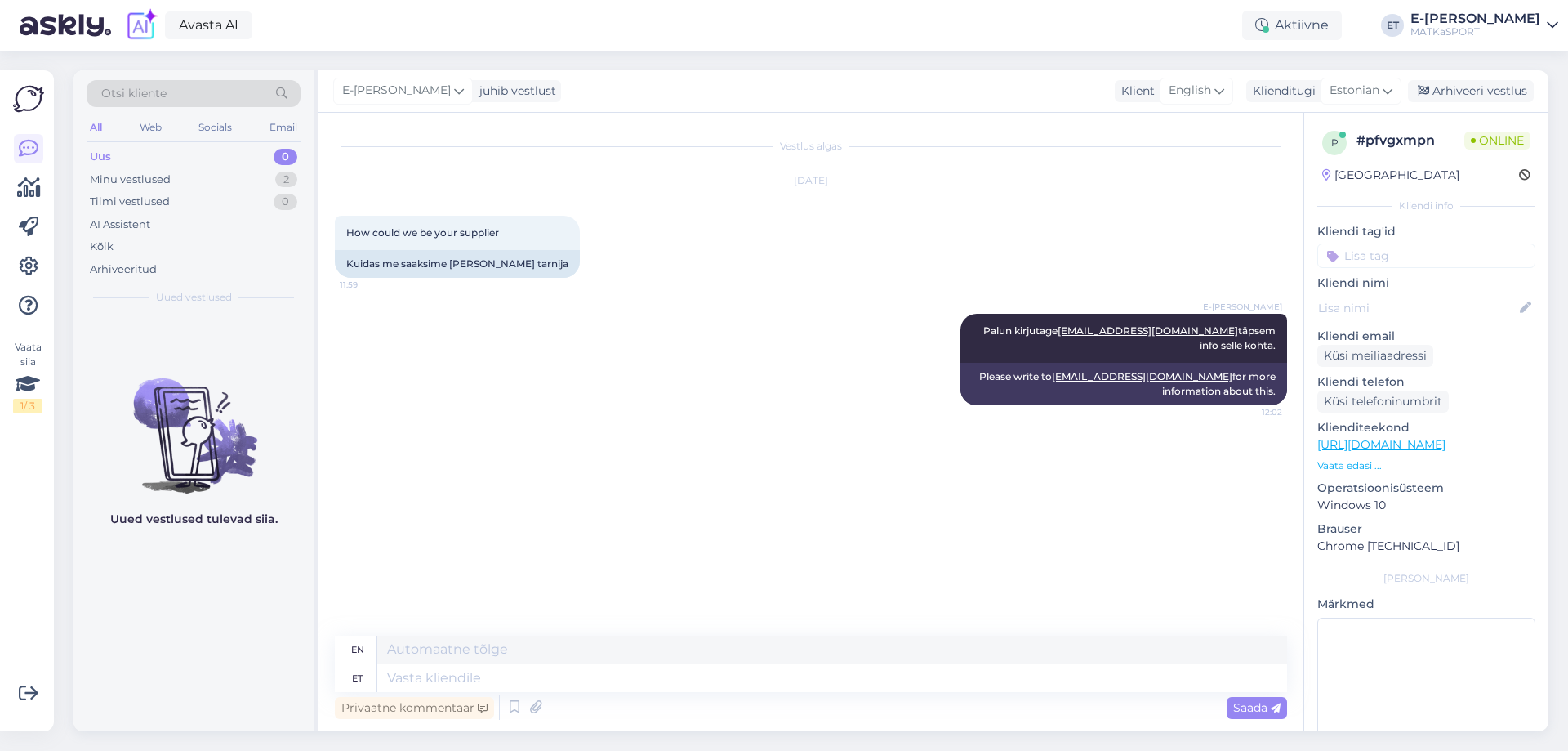
click at [1470, 79] on div "E-poe tugi juhib vestlust Klient English Klienditugi Estonian Arhiveeri vestlus" at bounding box center [933, 91] width 1230 height 42
click at [1470, 90] on div "Arhiveeri vestlus" at bounding box center [1470, 91] width 126 height 22
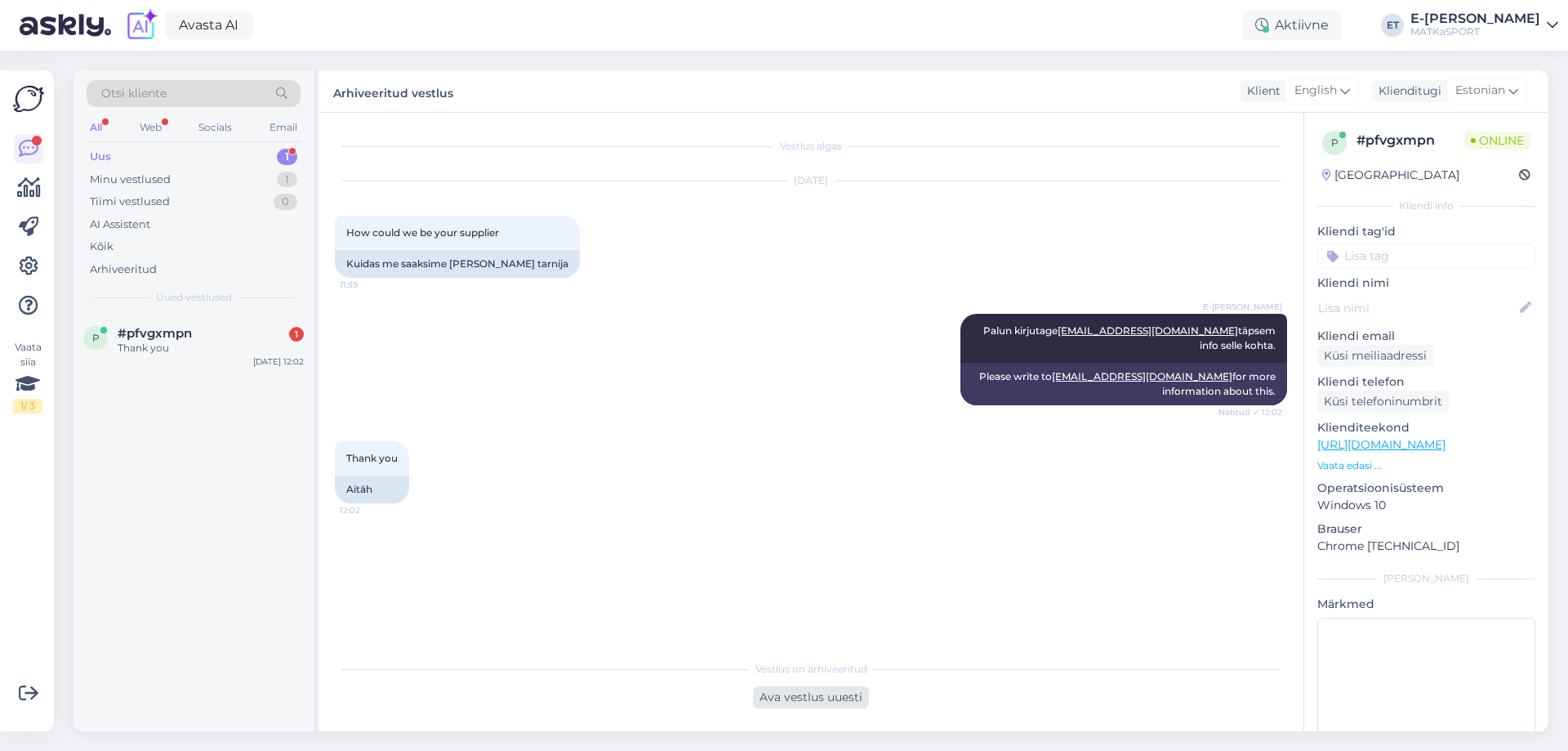
click at [784, 689] on div "Ava vestlus uuesti" at bounding box center [811, 697] width 116 height 22
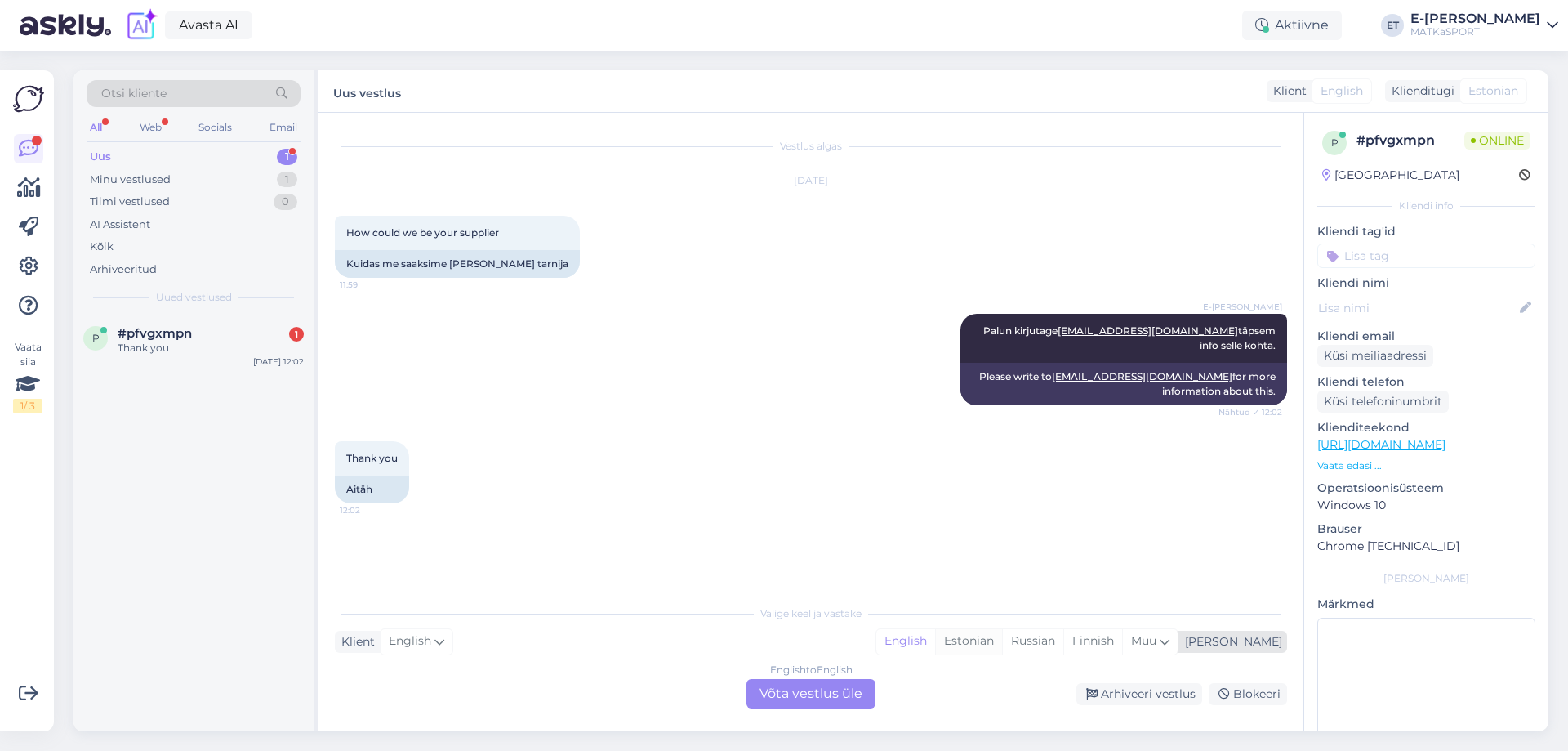
click at [1002, 635] on div "Estonian" at bounding box center [969, 640] width 67 height 24
click at [772, 697] on div "English to Estonian Võta vestlus üle" at bounding box center [811, 693] width 129 height 29
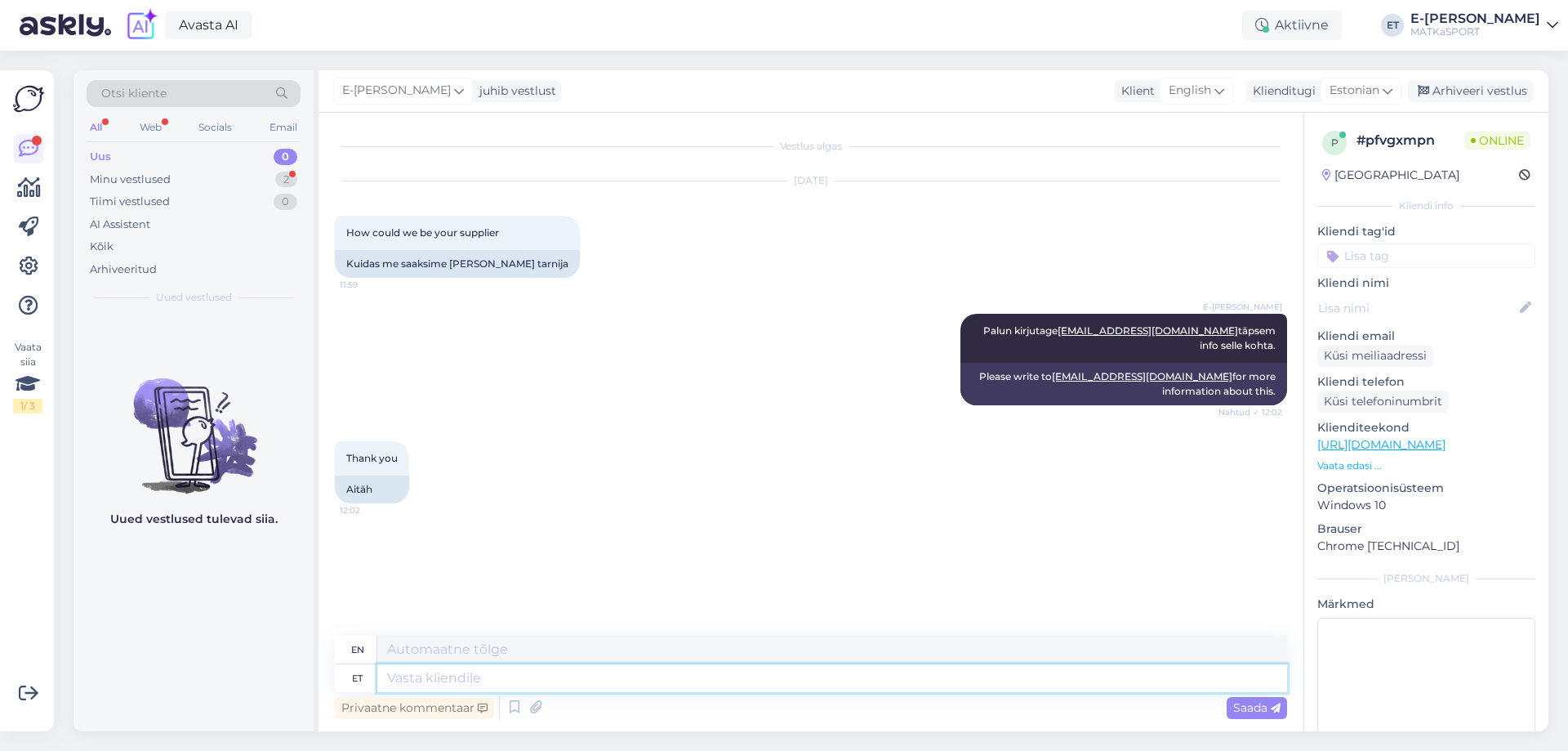
click at [628, 680] on textarea at bounding box center [832, 678] width 910 height 27
type textarea "Palun!"
type textarea "Please!"
drag, startPoint x: 455, startPoint y: 676, endPoint x: 338, endPoint y: 678, distance: 117.0
click at [338, 678] on div "et Palun!" at bounding box center [811, 678] width 952 height 27
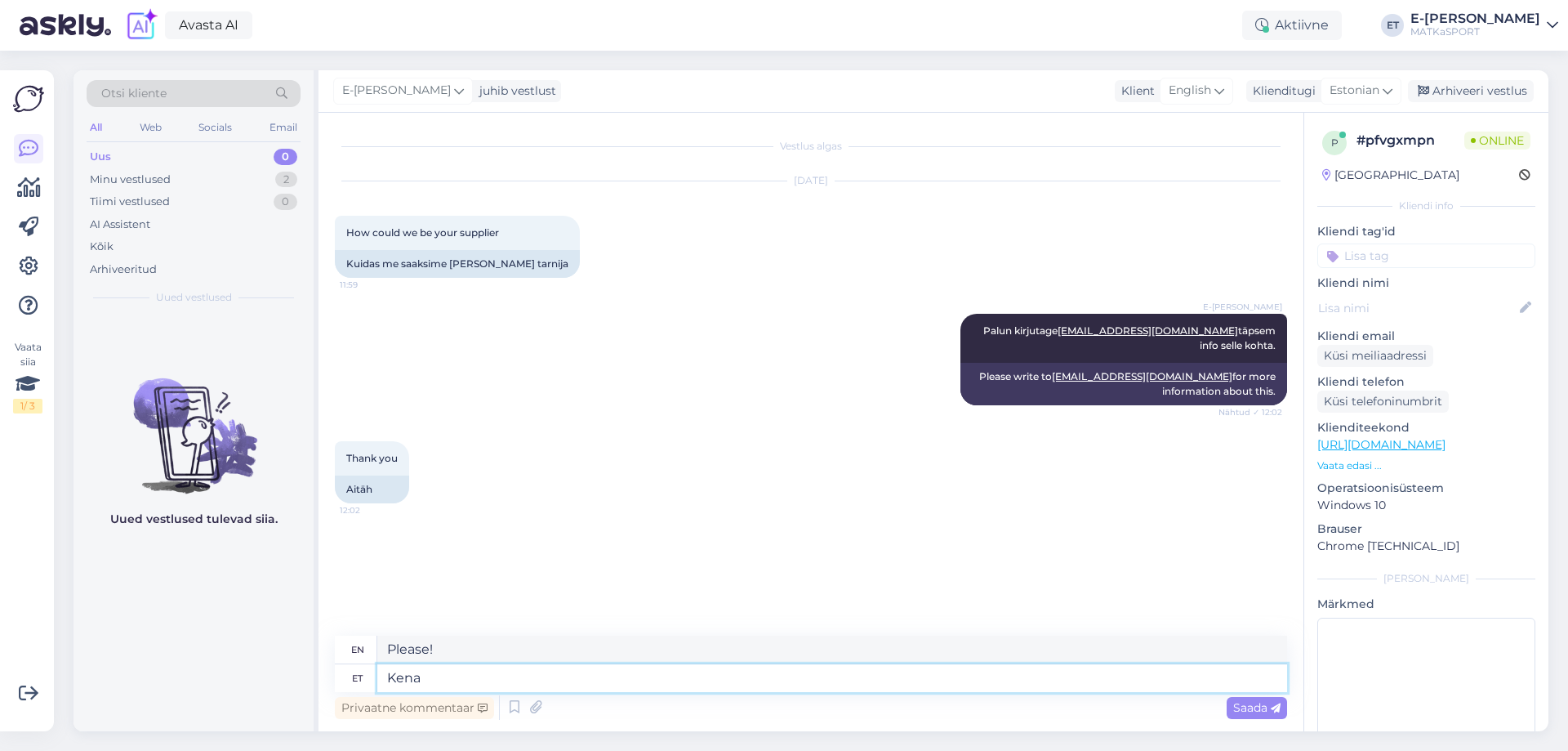
type textarea "Kena"
type textarea "Nice"
type textarea "Kena päeva"
type textarea "Have a nice day"
type textarea "Kena päeva!"
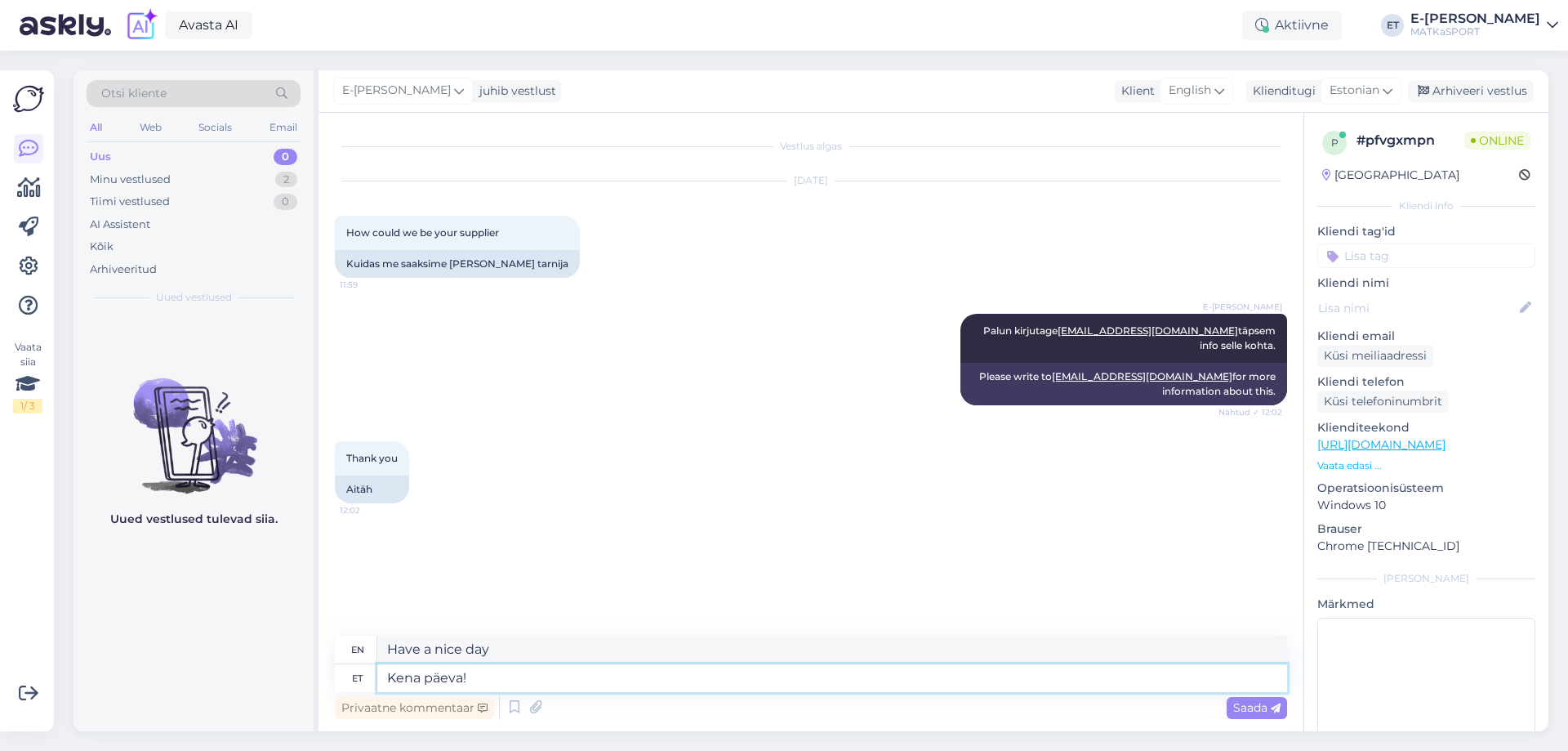
type textarea "Have a nice day!"
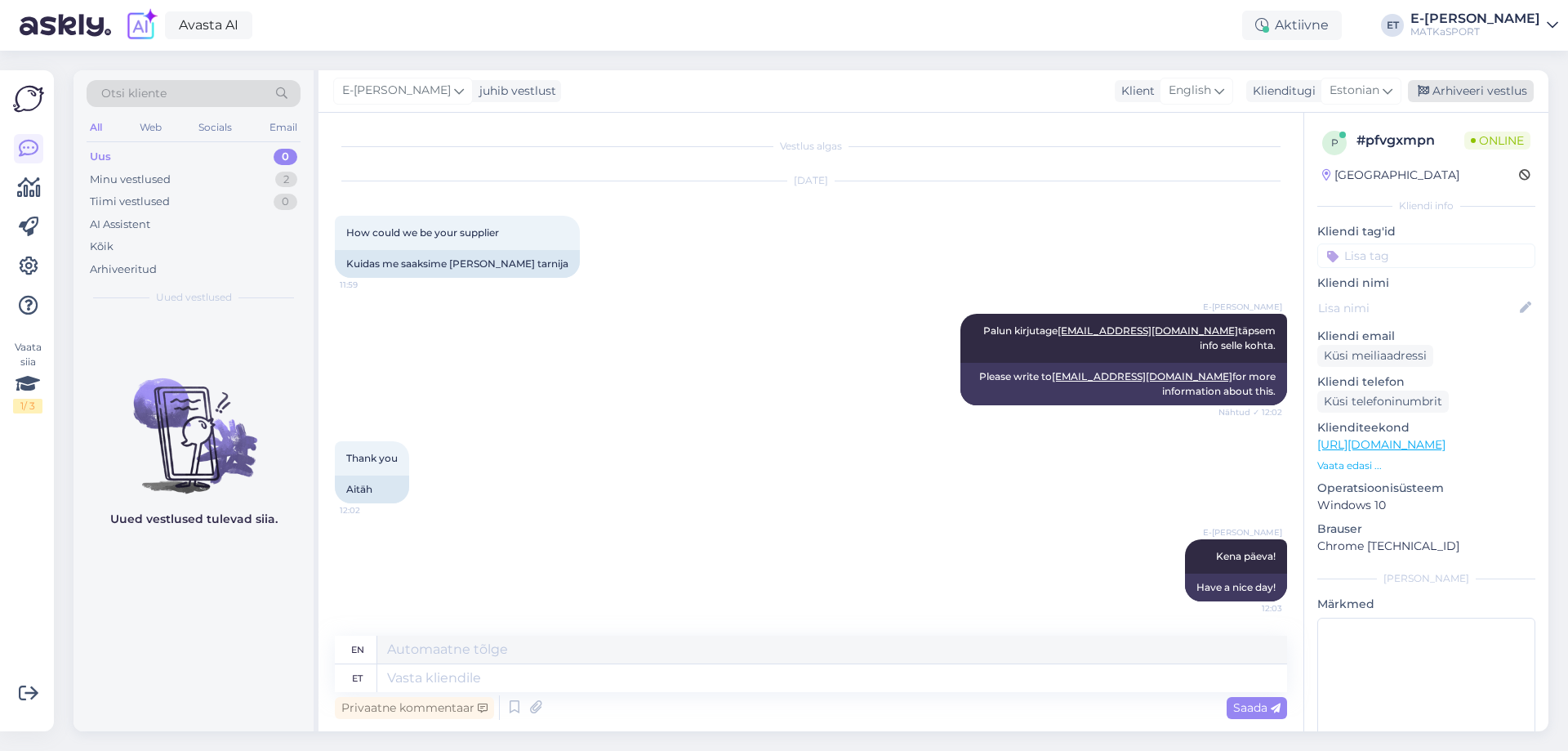
click at [1456, 89] on div "Arhiveeri vestlus" at bounding box center [1470, 91] width 126 height 22
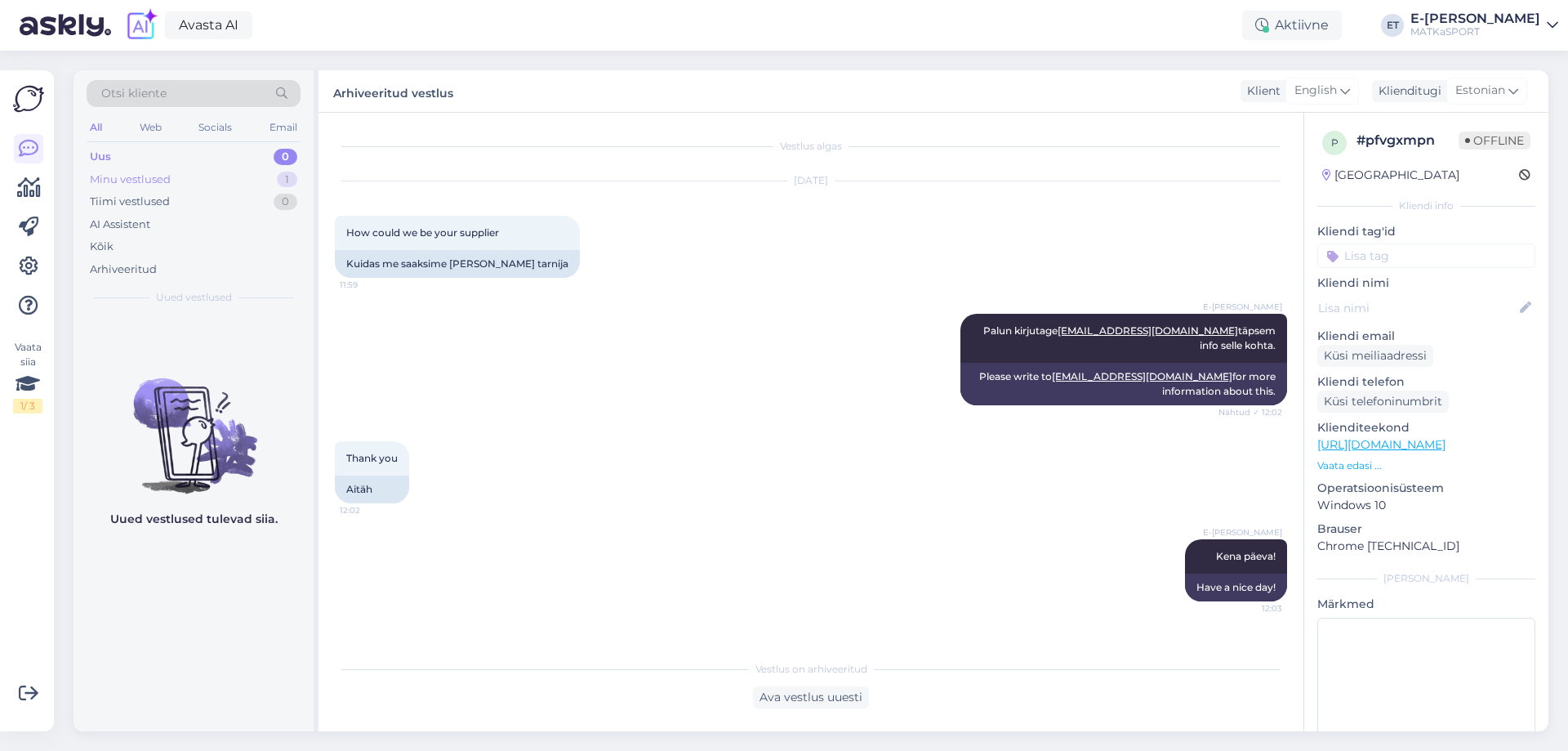
click at [246, 184] on div "Minu vestlused 1" at bounding box center [193, 180] width 214 height 23
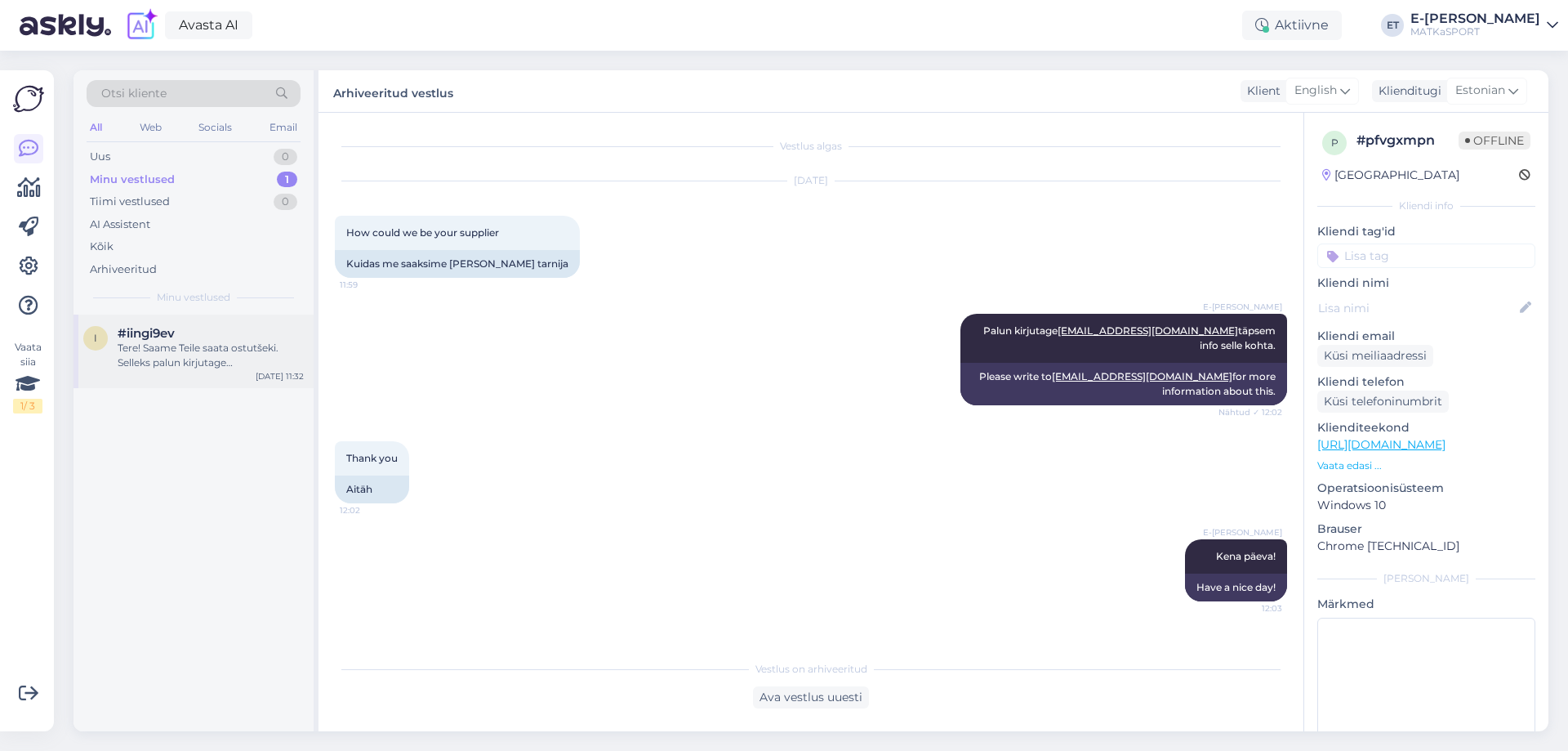
click at [221, 370] on div "i #iingi9ev Tere! Saame Teile saata ostutšeki. Selleks palun kirjutage info@mat…" at bounding box center [193, 351] width 240 height 73
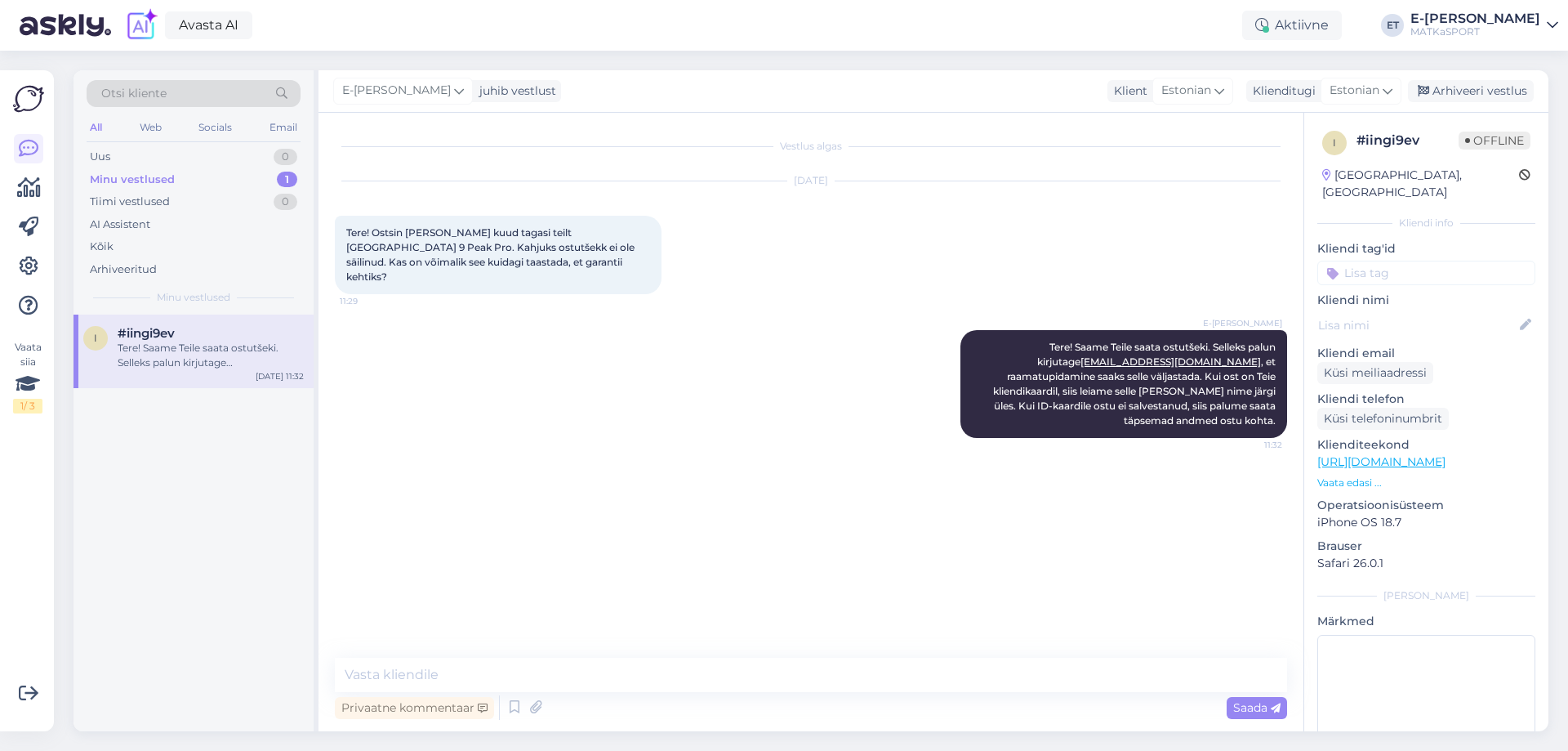
click at [1474, 73] on div "E-poe tugi juhib vestlust Klient Estonian Klienditugi Estonian Arhiveeri vestlus" at bounding box center [933, 91] width 1230 height 42
click at [1463, 91] on div "Arhiveeri vestlus" at bounding box center [1470, 91] width 126 height 22
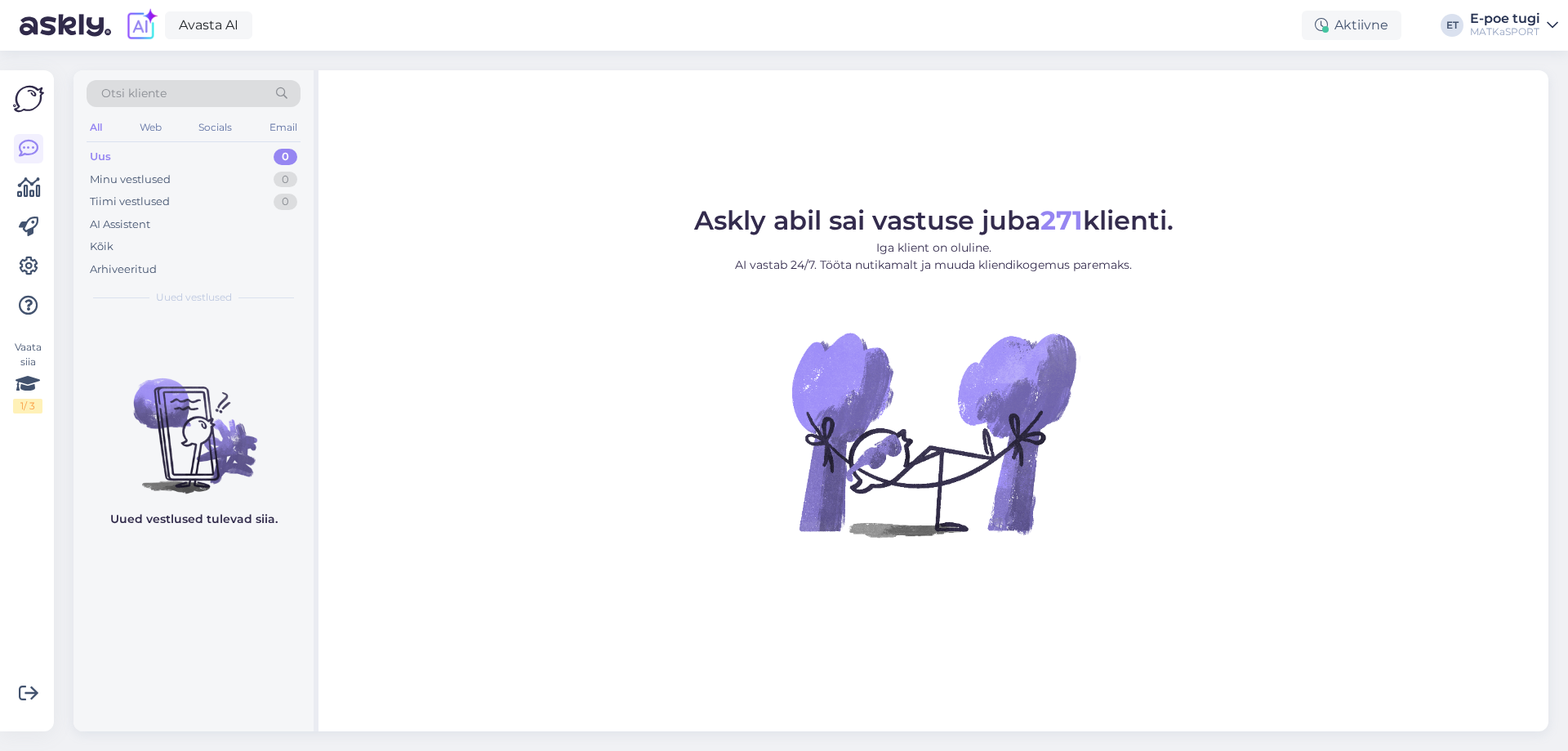
drag, startPoint x: 997, startPoint y: 122, endPoint x: 1005, endPoint y: 120, distance: 8.2
click at [997, 122] on div "Askly abil sai vastuse juba 271 klienti. Iga klient on oluline. AI vastab 24/7.…" at bounding box center [933, 400] width 1230 height 661
click at [1325, 21] on icon at bounding box center [1321, 26] width 13 height 13
click at [1354, 102] on button "30 minutit" at bounding box center [1351, 101] width 73 height 18
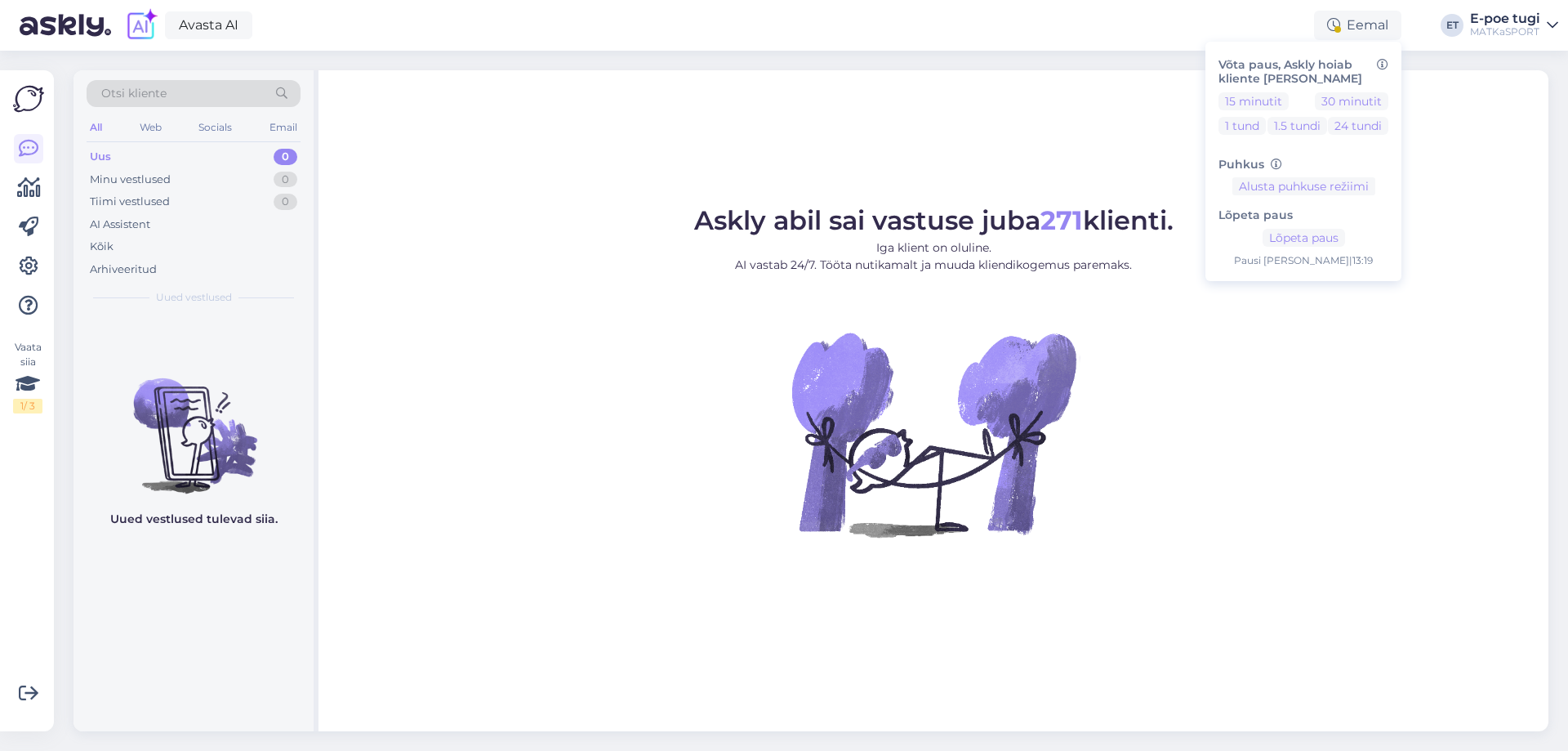
click at [1245, 334] on figure "Askly abil sai vastuse juba 271 klienti. Iga klient on oluline. AI vastab 24/7.…" at bounding box center [934, 393] width 1201 height 373
